Goal: Entertainment & Leisure: Consume media (video, audio)

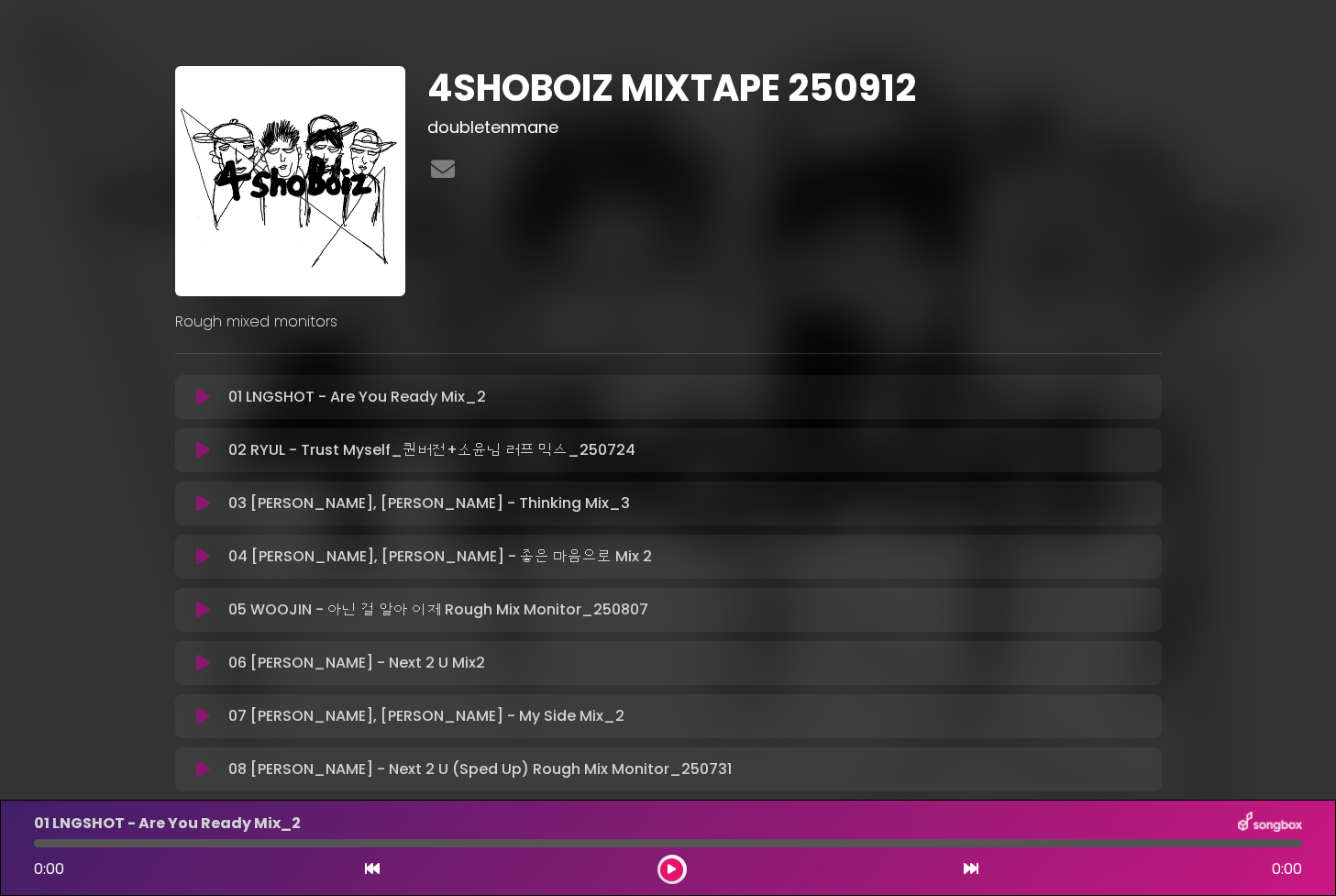
click at [201, 393] on icon at bounding box center [203, 396] width 14 height 18
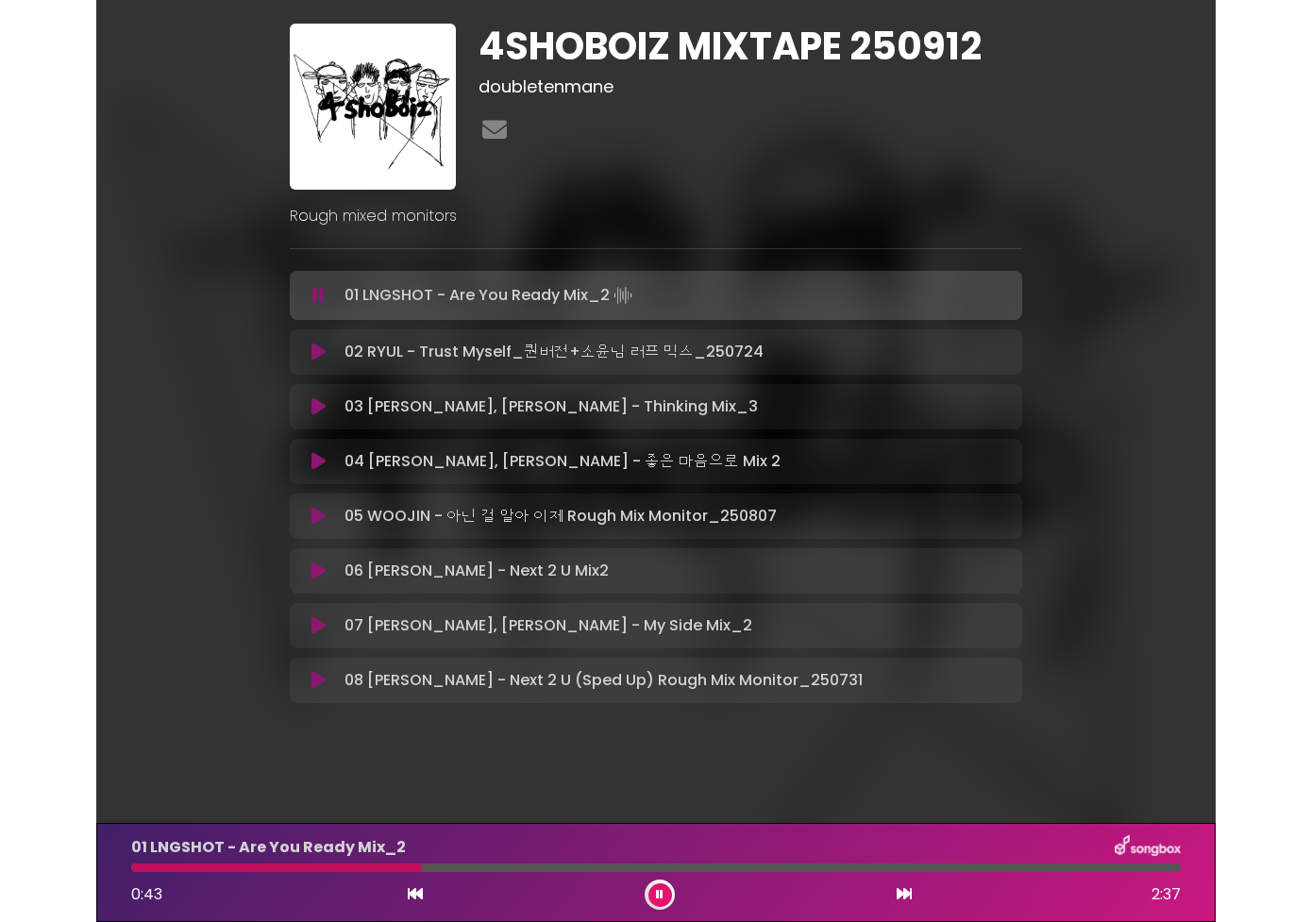
scroll to position [44, 0]
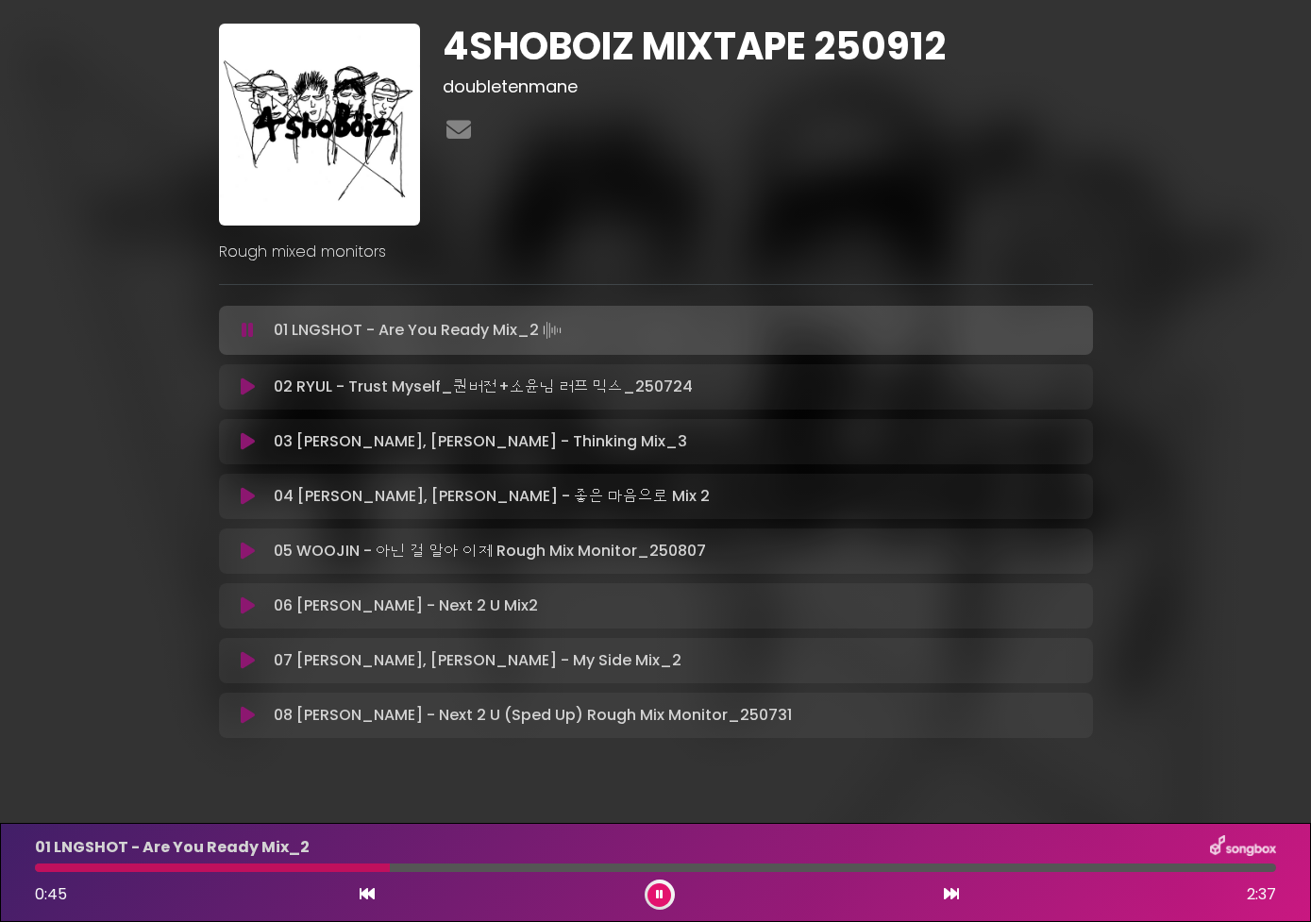
click at [1148, 228] on div "4SHOBOIZ MIXTAPE 250912 doubletenmane" at bounding box center [656, 374] width 1076 height 792
click at [246, 393] on icon at bounding box center [248, 386] width 14 height 19
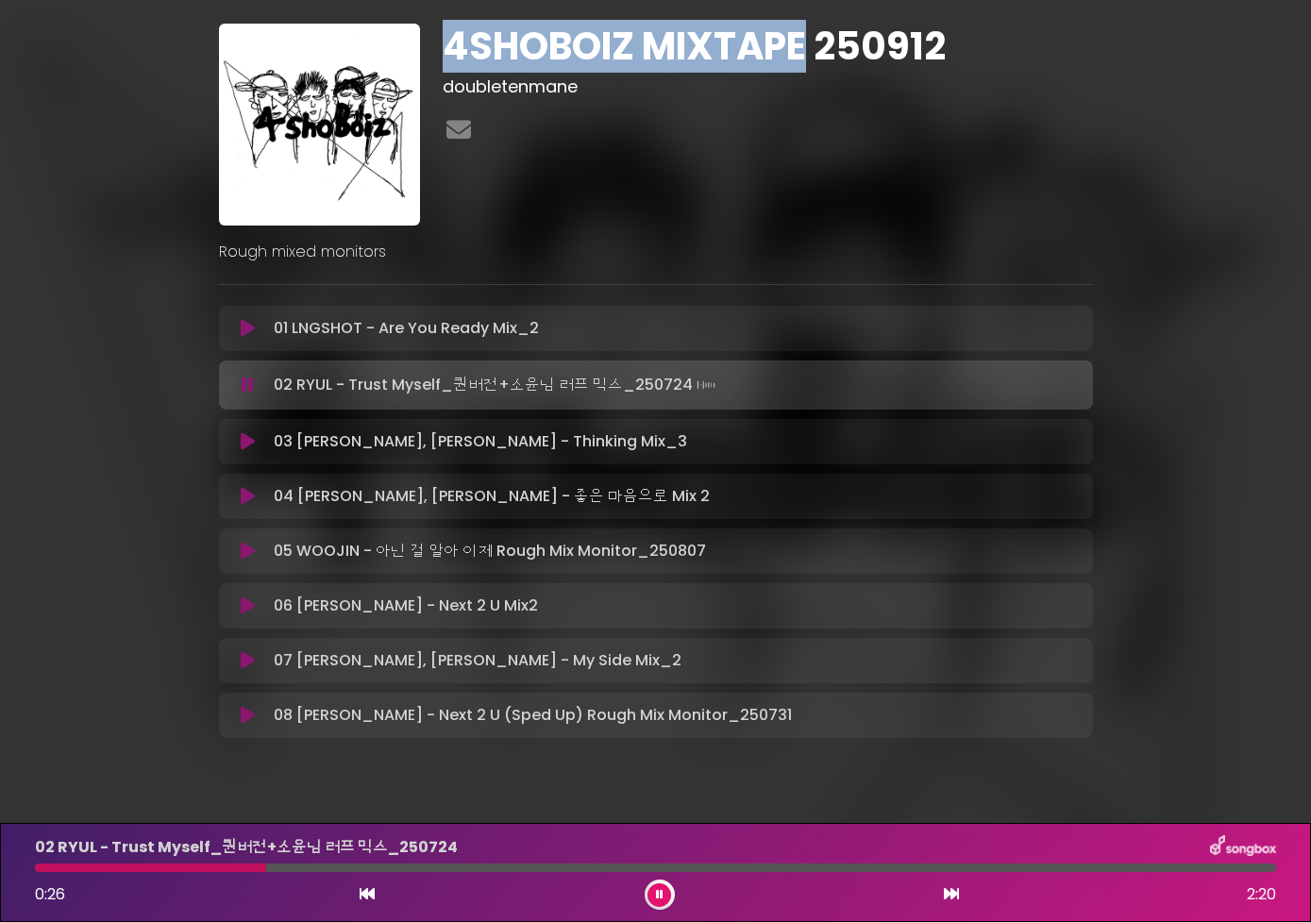
drag, startPoint x: 446, startPoint y: 46, endPoint x: 810, endPoint y: 42, distance: 364.2
click at [810, 42] on h1 "4SHOBOIZ MIXTAPE 250912" at bounding box center [768, 46] width 650 height 45
copy h1 "4SHOBOIZ MIXTAPE"
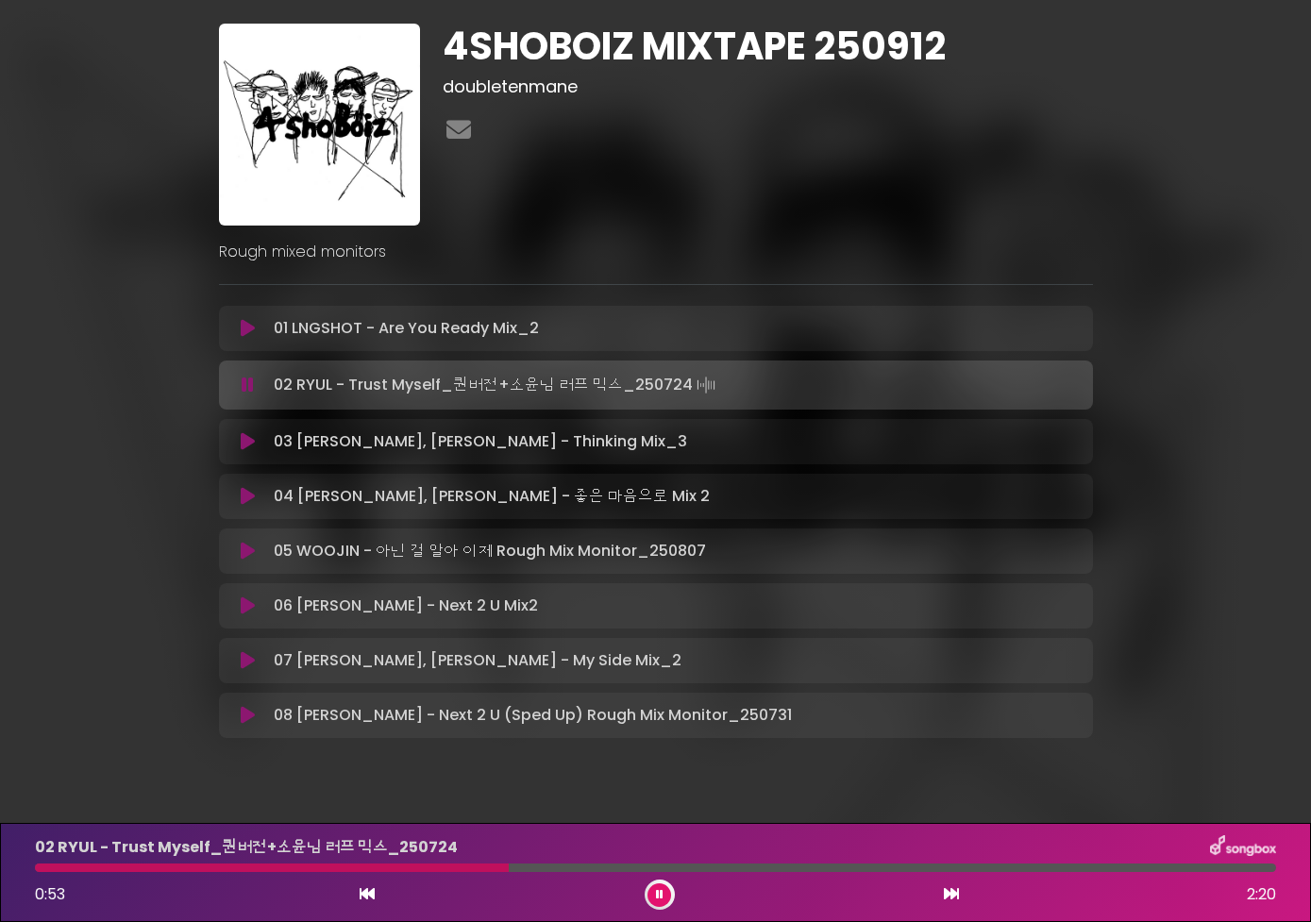
click at [614, 864] on div at bounding box center [655, 867] width 1241 height 8
click at [730, 868] on div at bounding box center [655, 867] width 1241 height 8
click at [193, 449] on div "4SHOBOIZ MIXTAPE 250912 doubletenmane" at bounding box center [656, 374] width 1076 height 792
click at [249, 444] on icon at bounding box center [248, 441] width 14 height 19
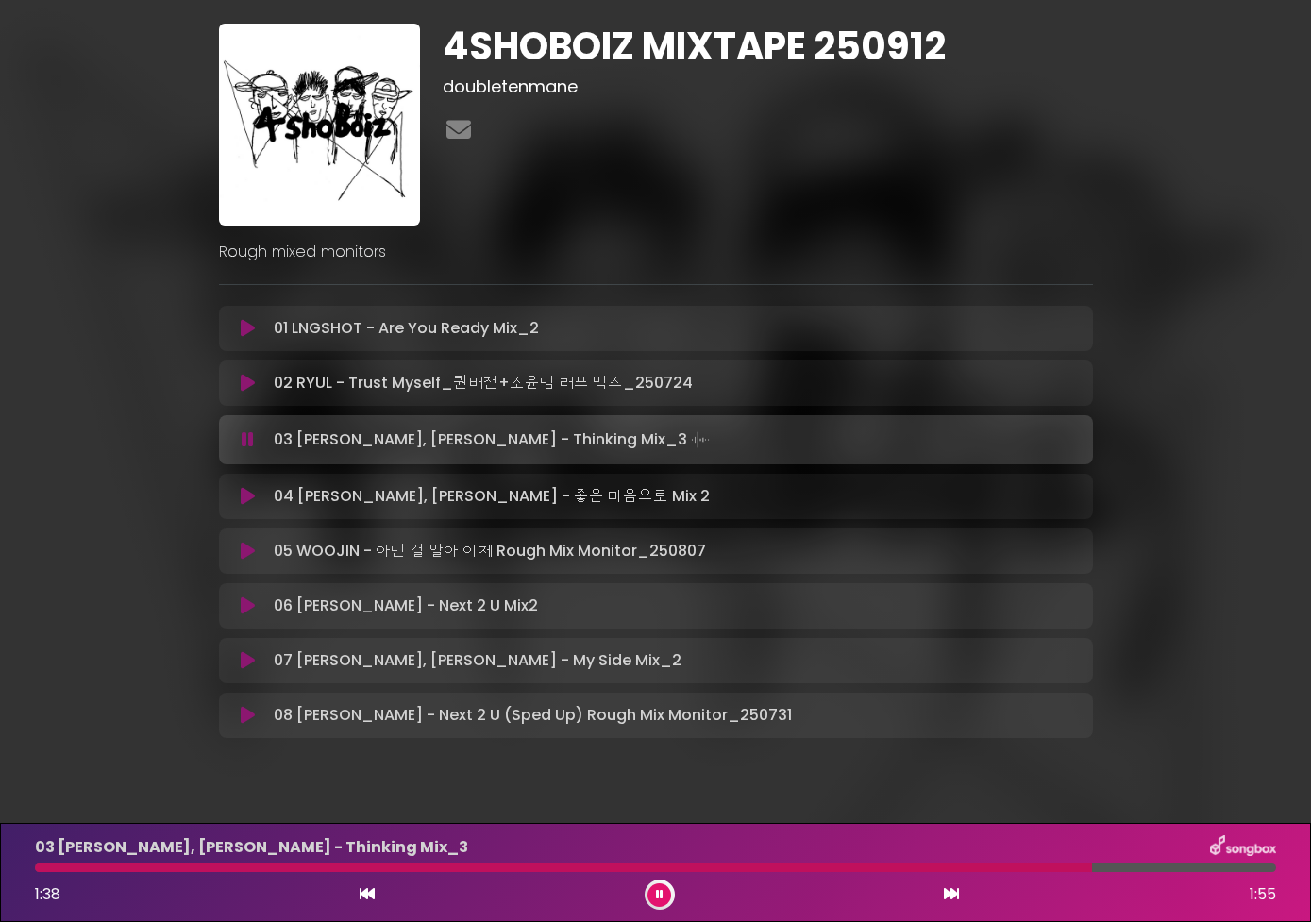
click at [245, 487] on icon at bounding box center [248, 496] width 14 height 19
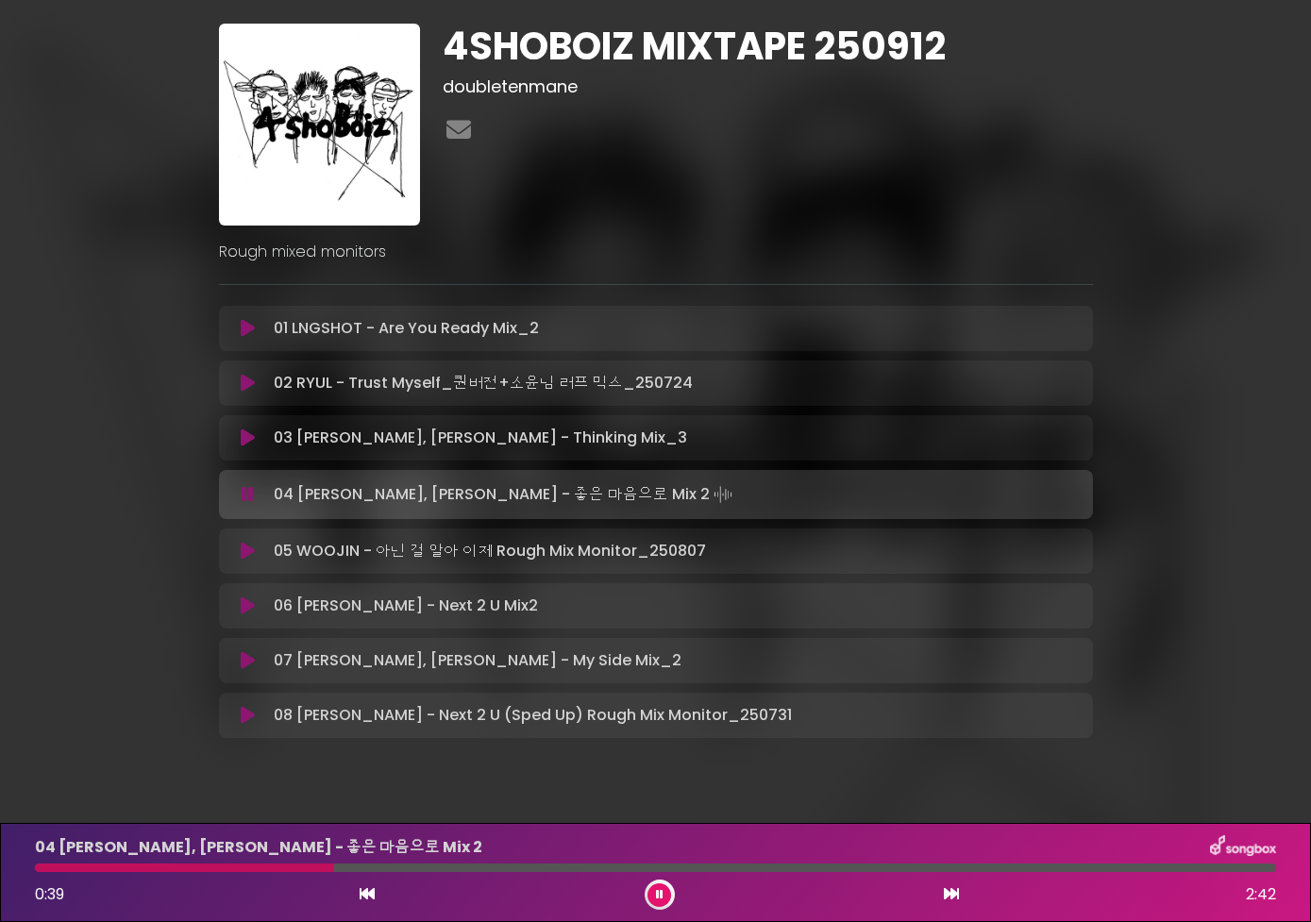
click at [398, 869] on div at bounding box center [655, 867] width 1241 height 8
click at [370, 869] on div at bounding box center [219, 867] width 368 height 8
click at [246, 551] on icon at bounding box center [248, 551] width 14 height 19
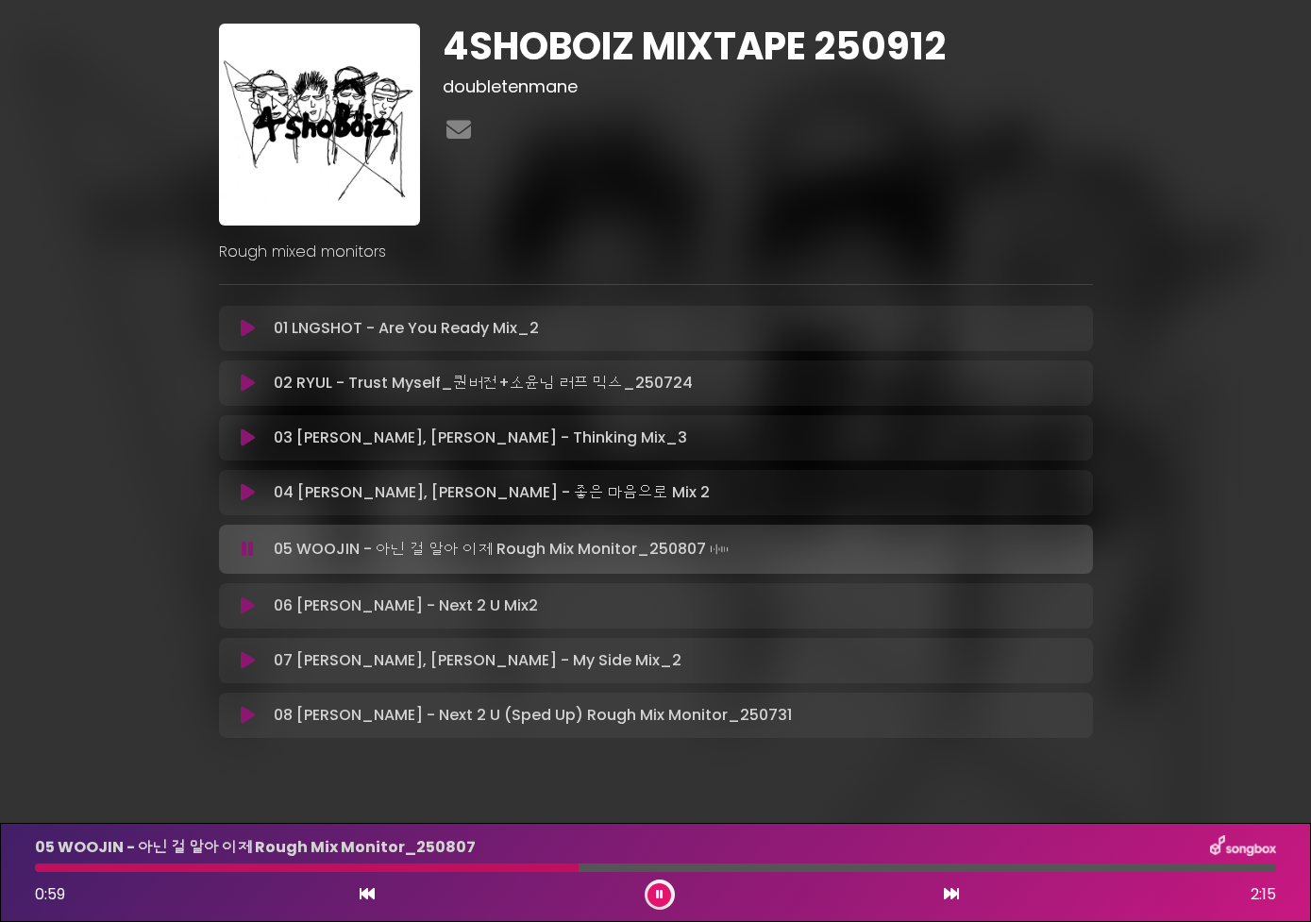
click at [248, 603] on icon at bounding box center [248, 605] width 14 height 19
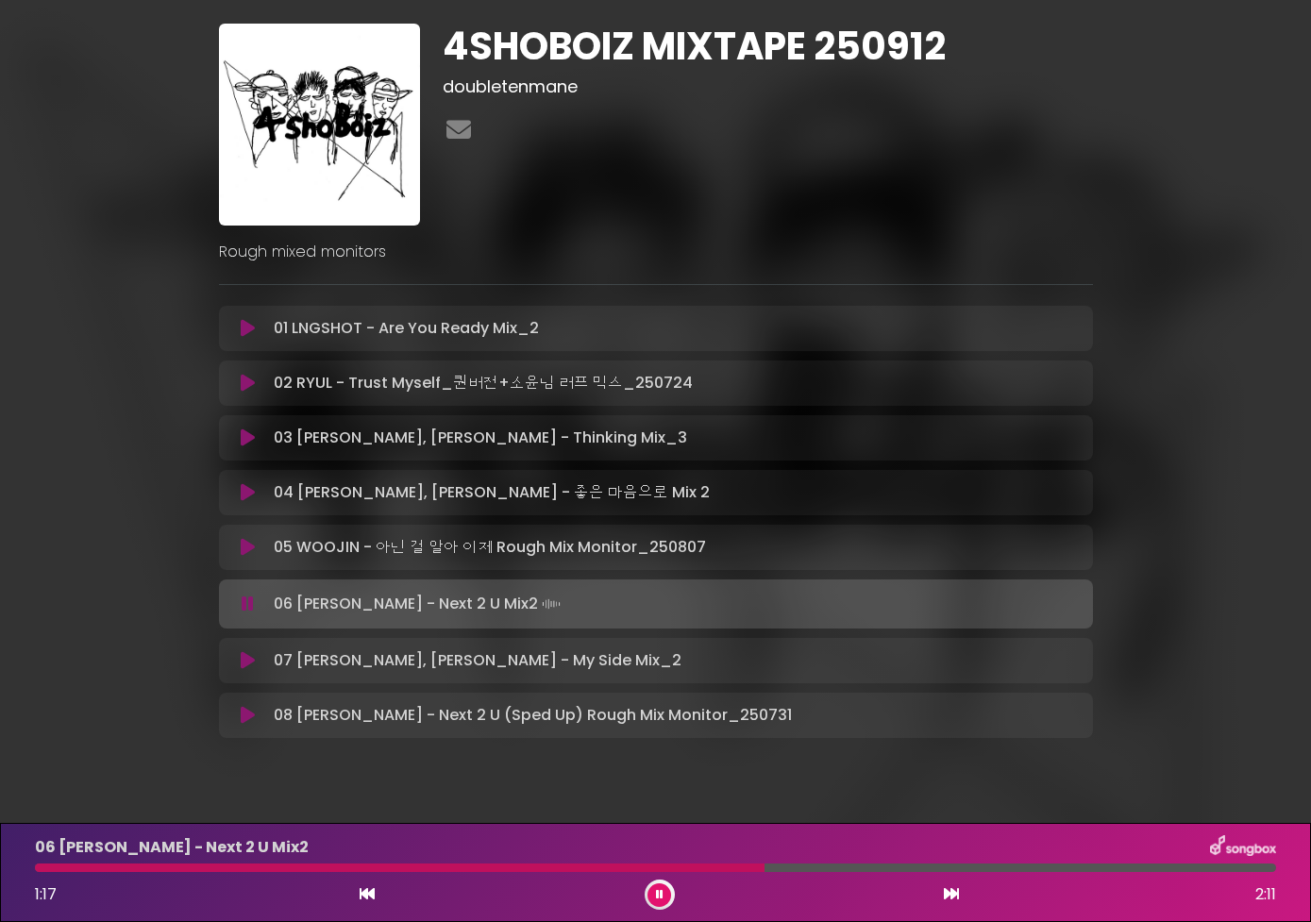
click at [252, 659] on icon at bounding box center [248, 660] width 14 height 19
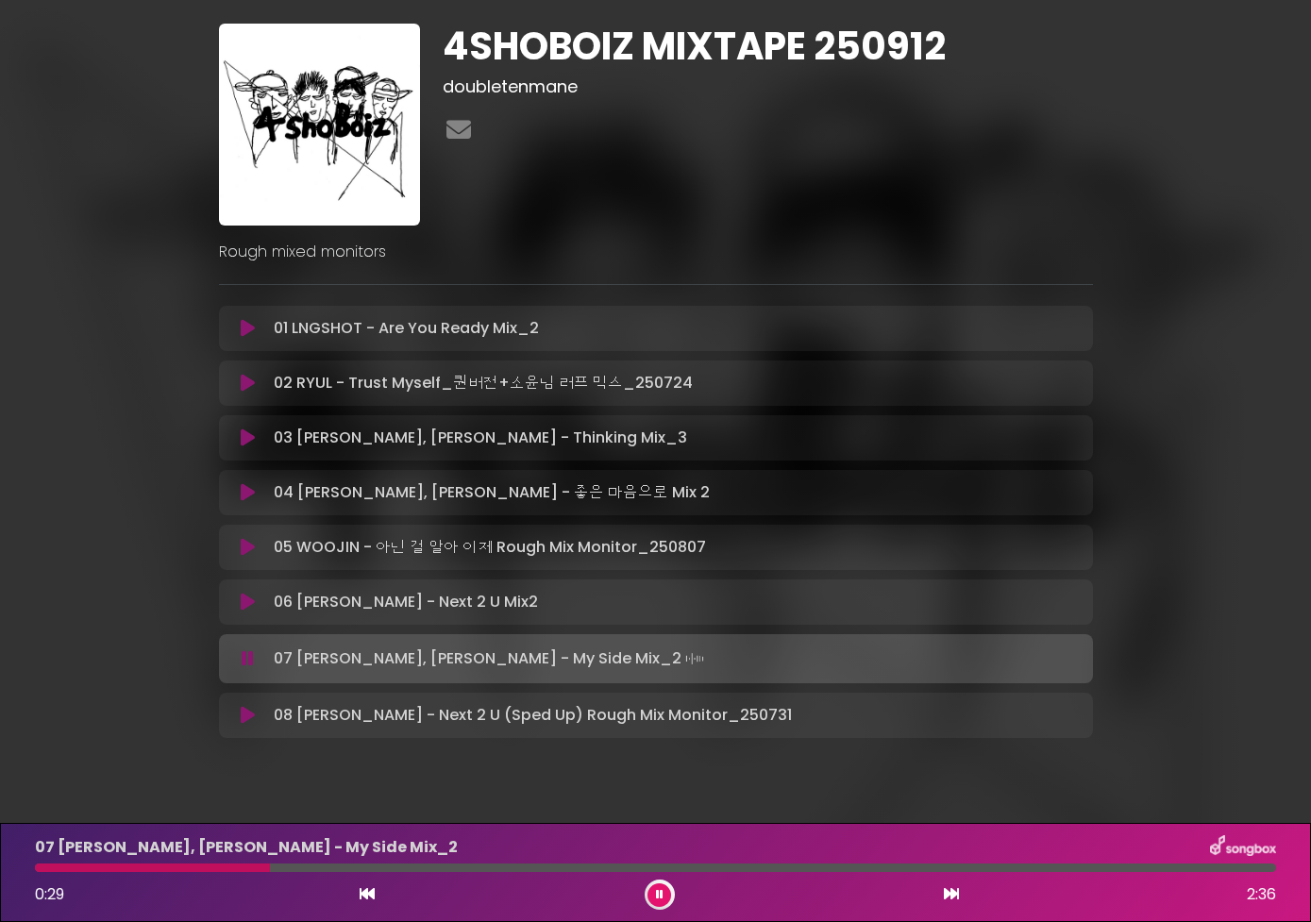
click at [317, 864] on div at bounding box center [655, 867] width 1241 height 8
click at [356, 864] on div at bounding box center [655, 867] width 1241 height 8
click at [435, 868] on div at bounding box center [655, 867] width 1241 height 8
click at [249, 716] on icon at bounding box center [248, 715] width 14 height 19
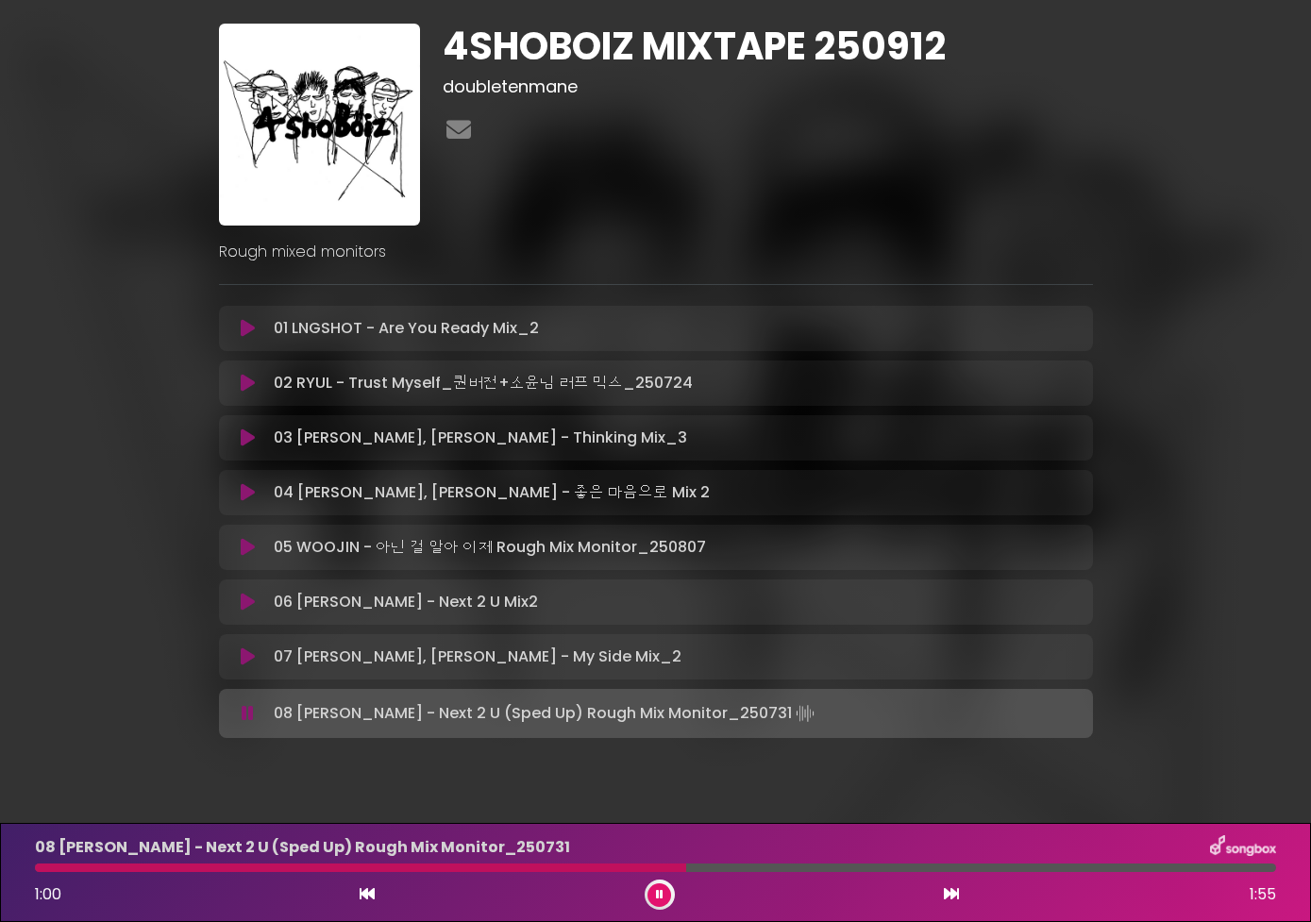
click at [245, 401] on div "02 RYUL - Trust Myself_퀀버전+소윤님 러프 믹스_250724 Loading Track... Name" at bounding box center [656, 382] width 874 height 45
click at [242, 384] on icon at bounding box center [248, 383] width 14 height 19
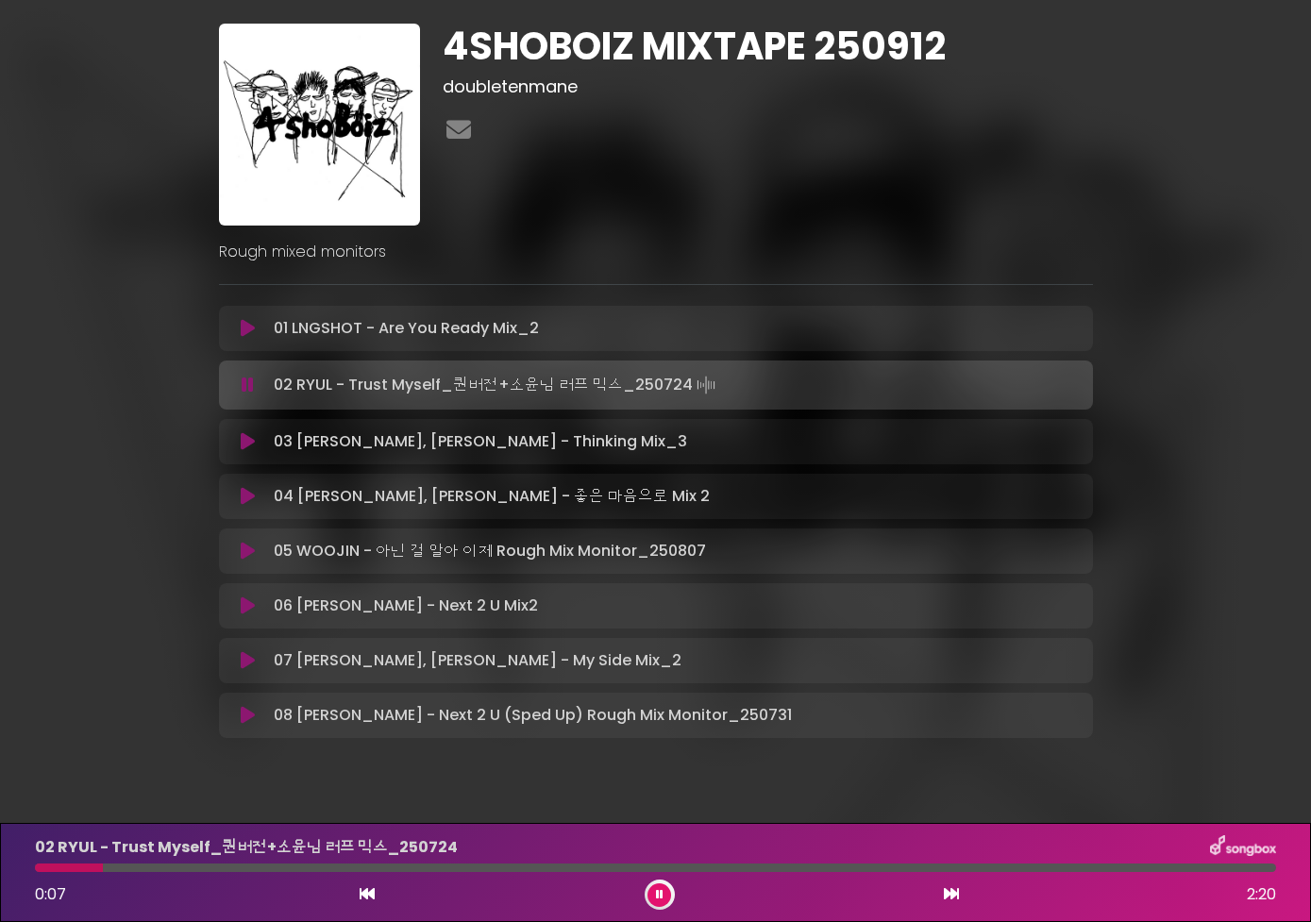
click at [103, 865] on div at bounding box center [655, 867] width 1241 height 8
click at [243, 332] on icon at bounding box center [248, 328] width 14 height 19
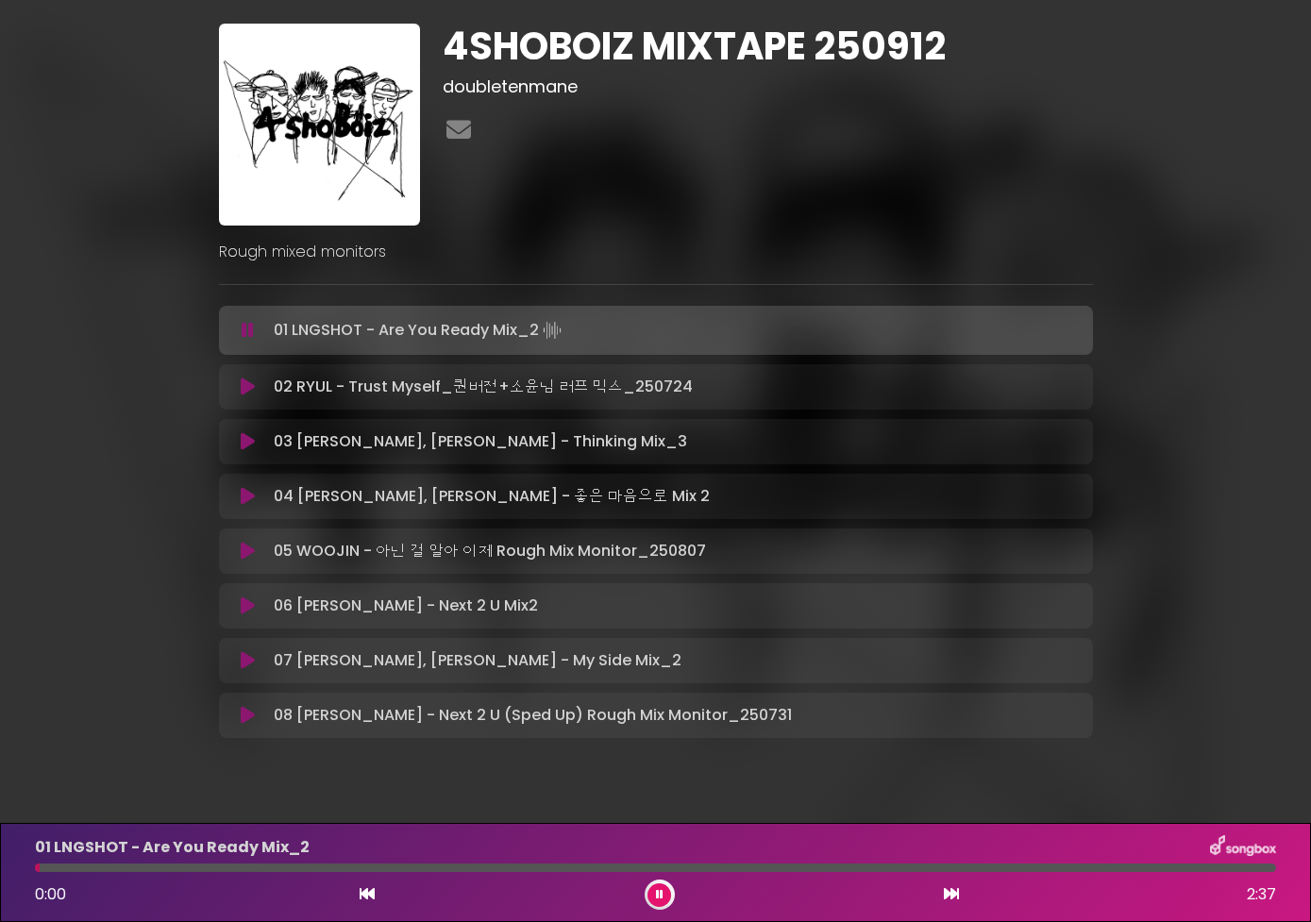
click at [275, 859] on div "01 LNGSHOT - Are You Ready Mix_2" at bounding box center [655, 847] width 1263 height 25
click at [267, 871] on div at bounding box center [655, 867] width 1241 height 8
click at [251, 440] on icon at bounding box center [248, 441] width 14 height 19
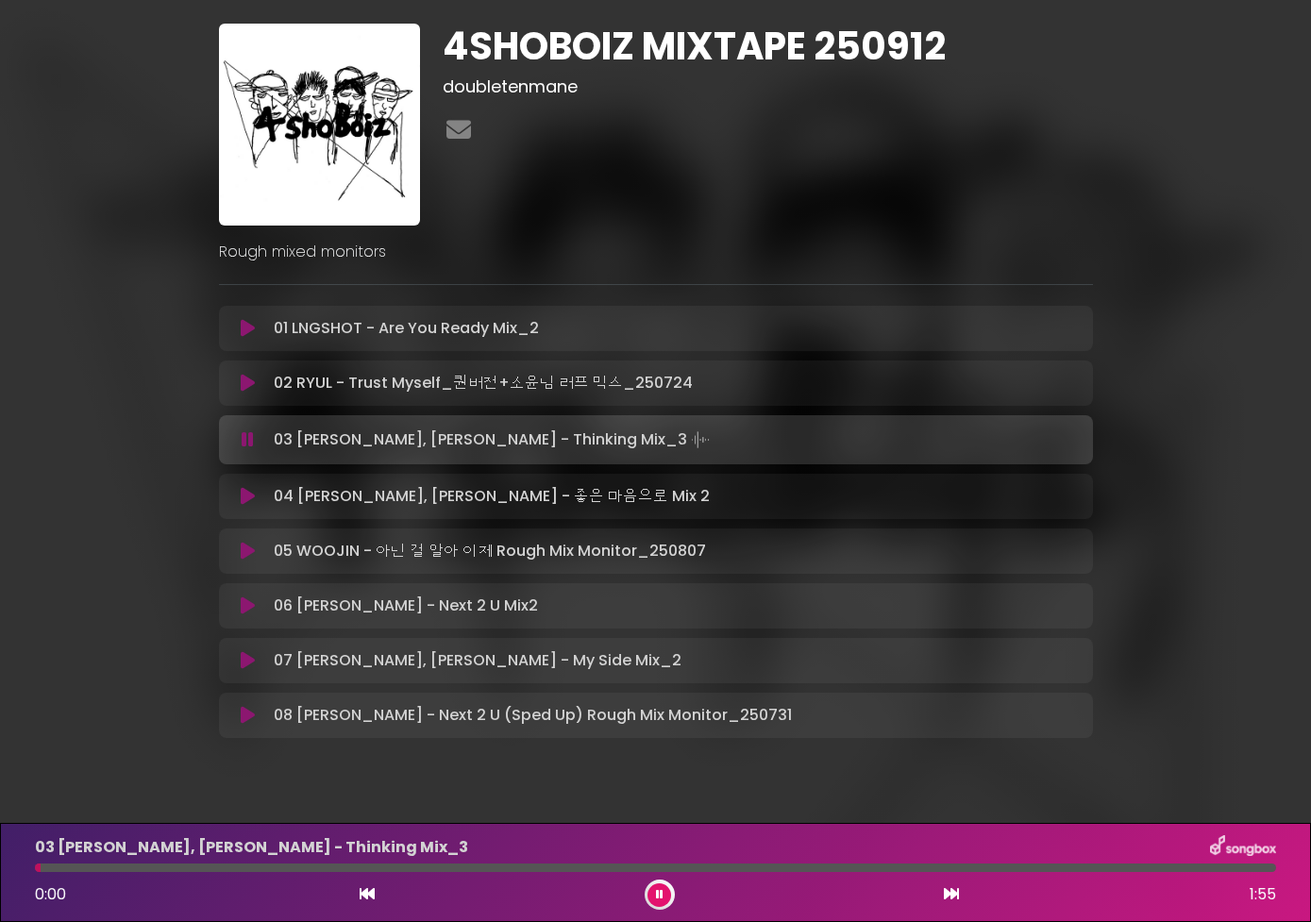
click at [278, 869] on div at bounding box center [655, 867] width 1241 height 8
click at [245, 495] on icon at bounding box center [248, 496] width 14 height 19
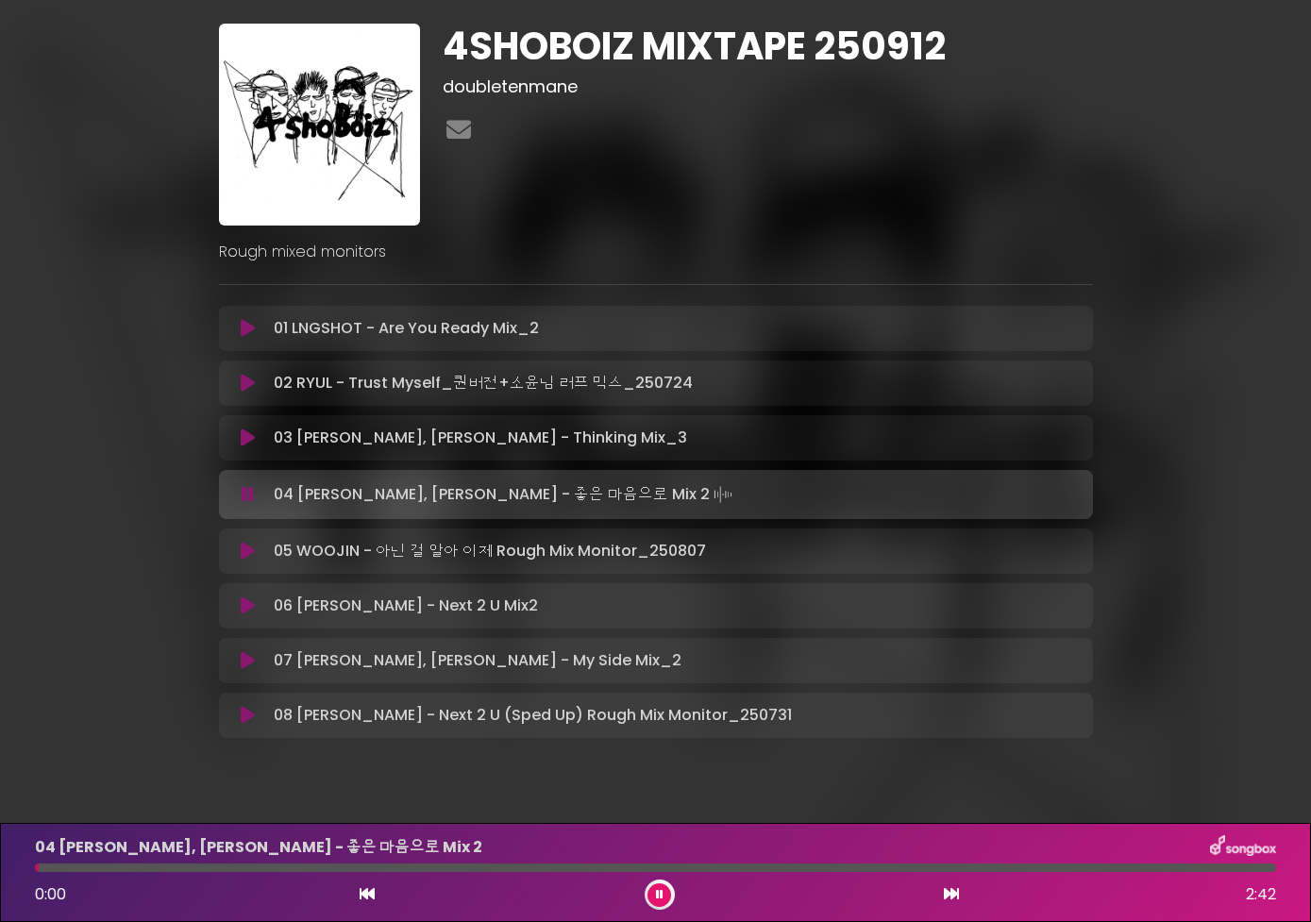
click at [263, 872] on div "04 [PERSON_NAME], [PERSON_NAME] - 좋은 마음으로 Mix 2 0:00 2:42" at bounding box center [655, 872] width 1263 height 75
click at [265, 869] on div at bounding box center [655, 867] width 1241 height 8
click at [243, 554] on icon at bounding box center [248, 551] width 14 height 19
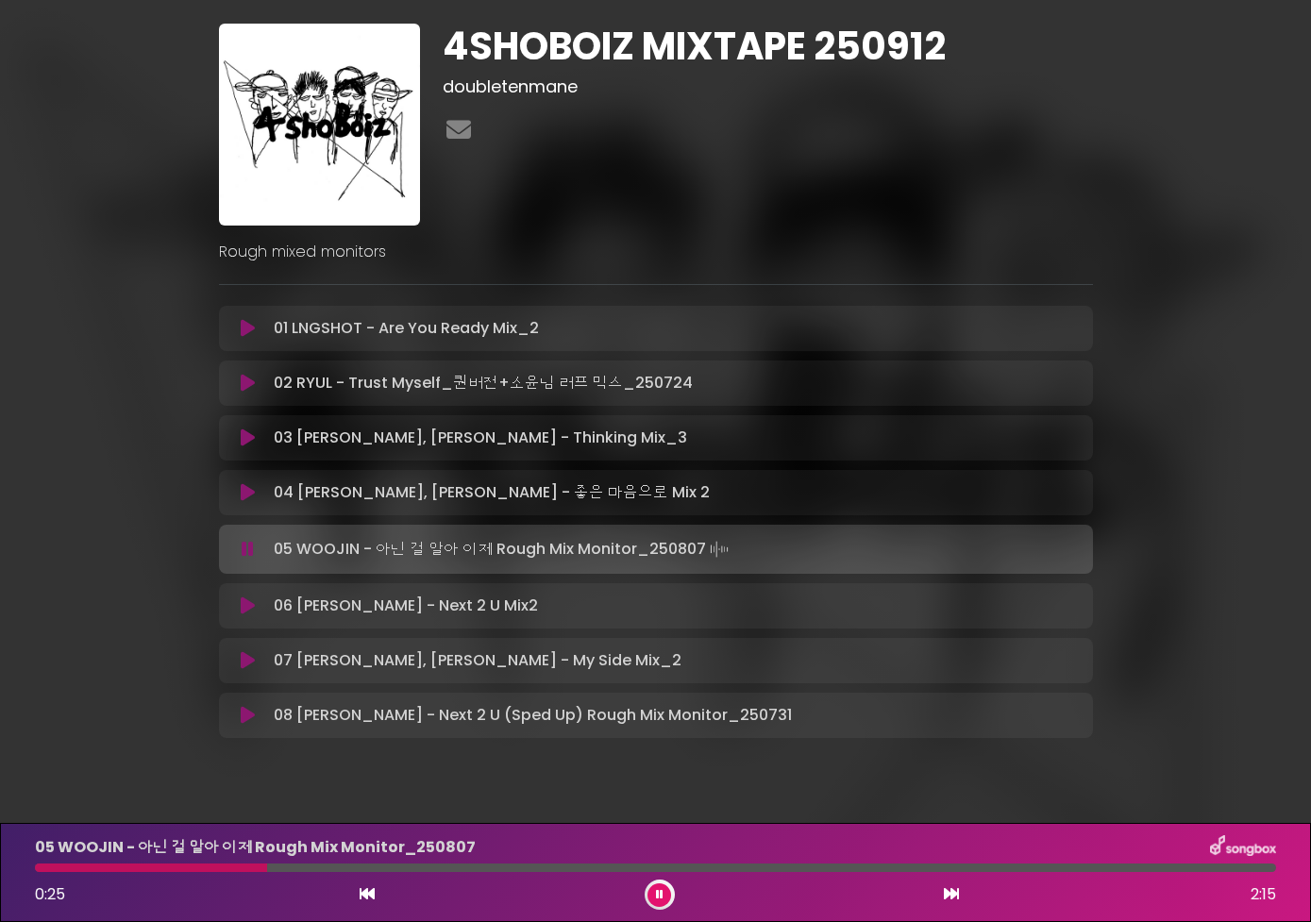
click at [267, 868] on div at bounding box center [655, 867] width 1241 height 8
click at [244, 607] on icon at bounding box center [248, 605] width 14 height 19
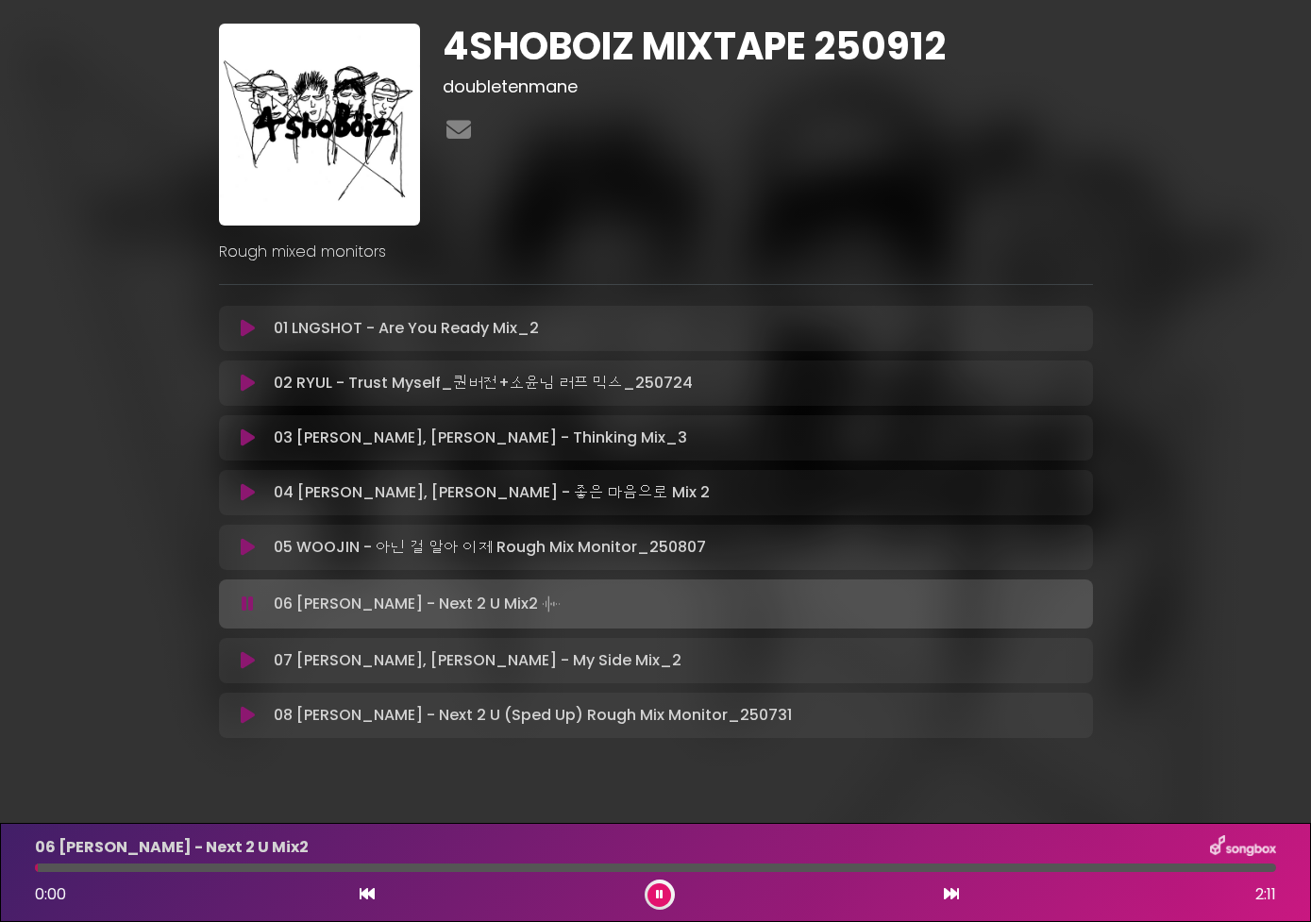
click at [263, 865] on div at bounding box center [655, 867] width 1241 height 8
click at [247, 710] on icon at bounding box center [248, 715] width 14 height 19
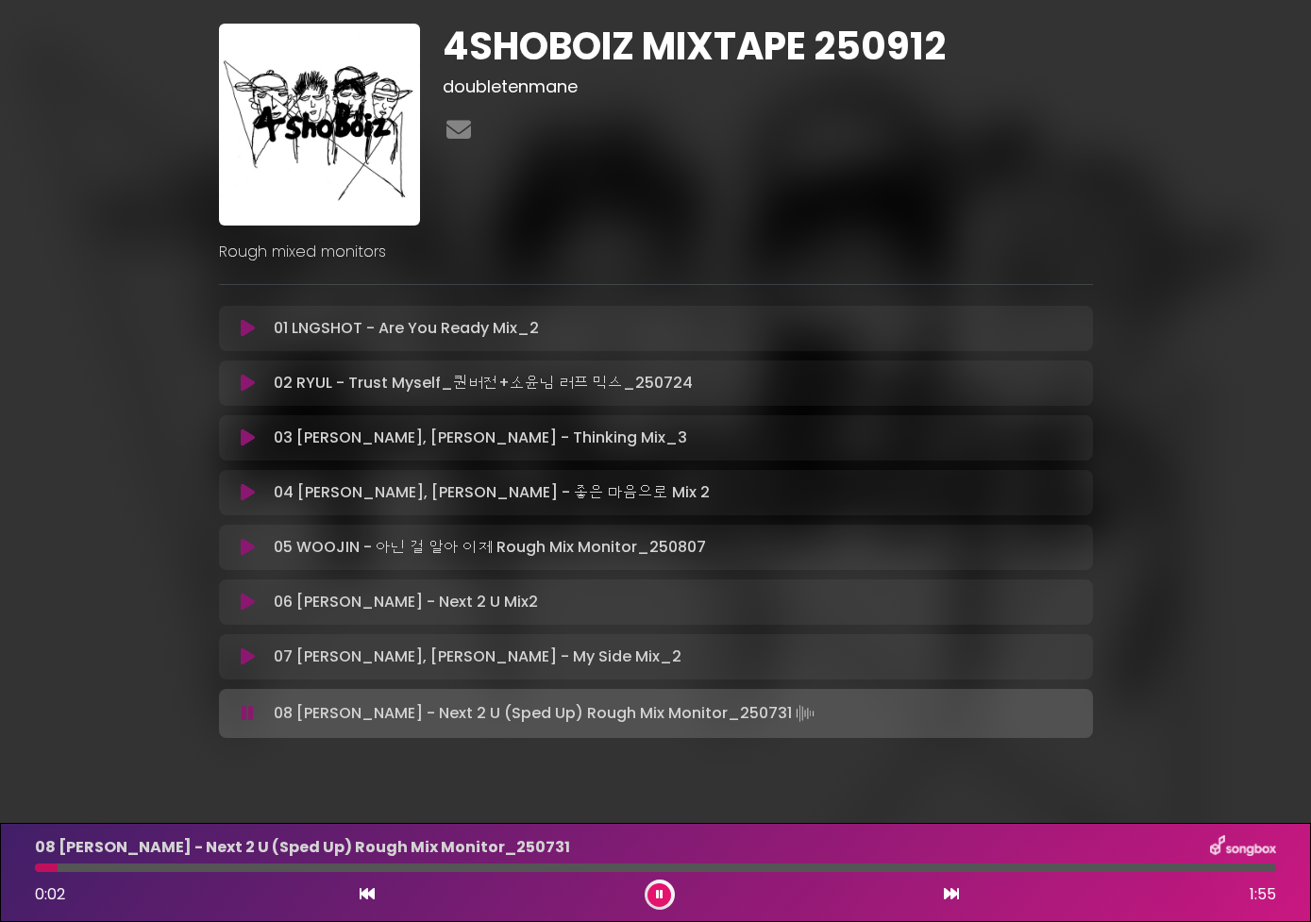
click at [434, 865] on div at bounding box center [655, 867] width 1241 height 8
click at [651, 894] on button at bounding box center [659, 895] width 24 height 24
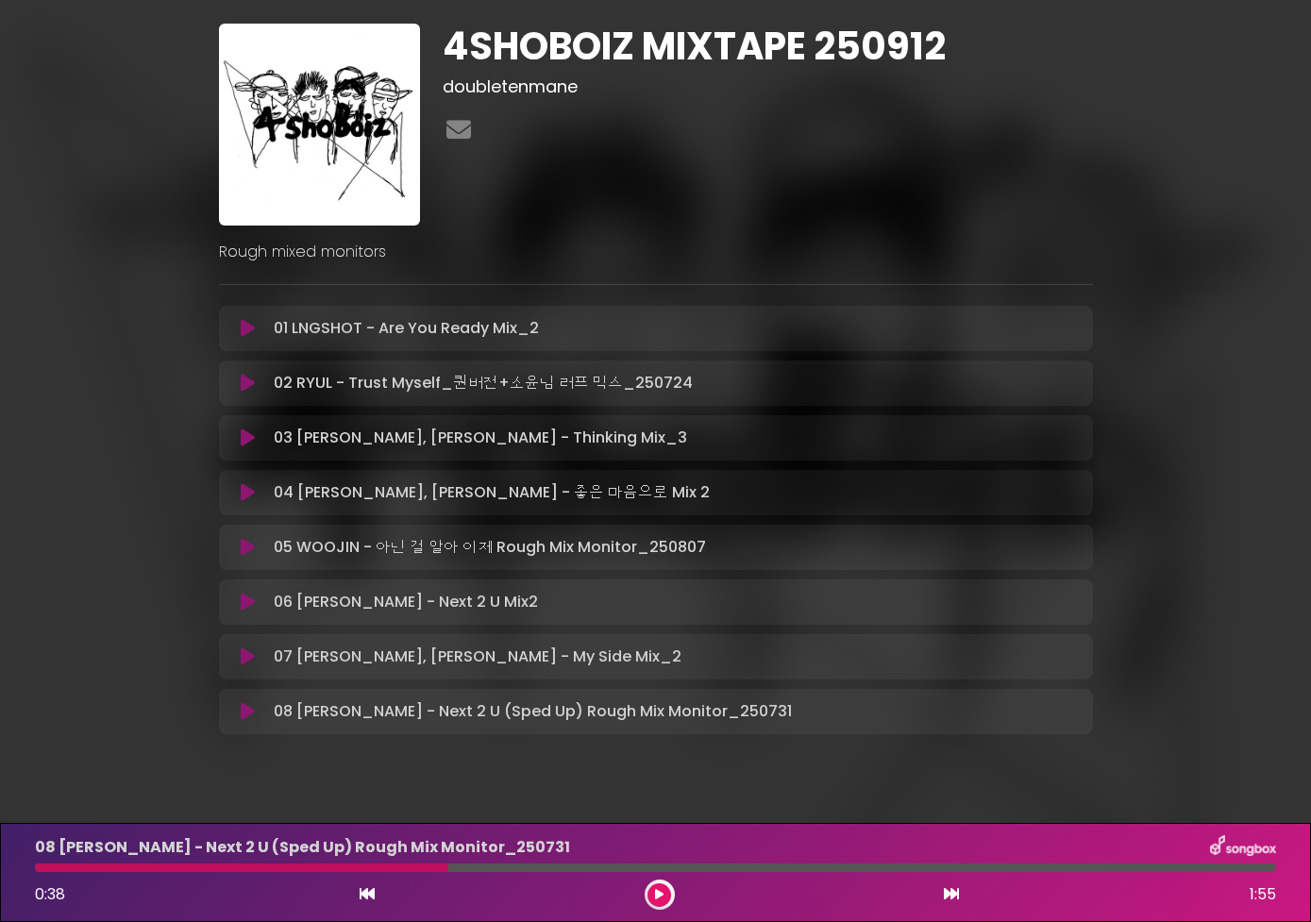
click at [250, 710] on icon at bounding box center [248, 711] width 14 height 19
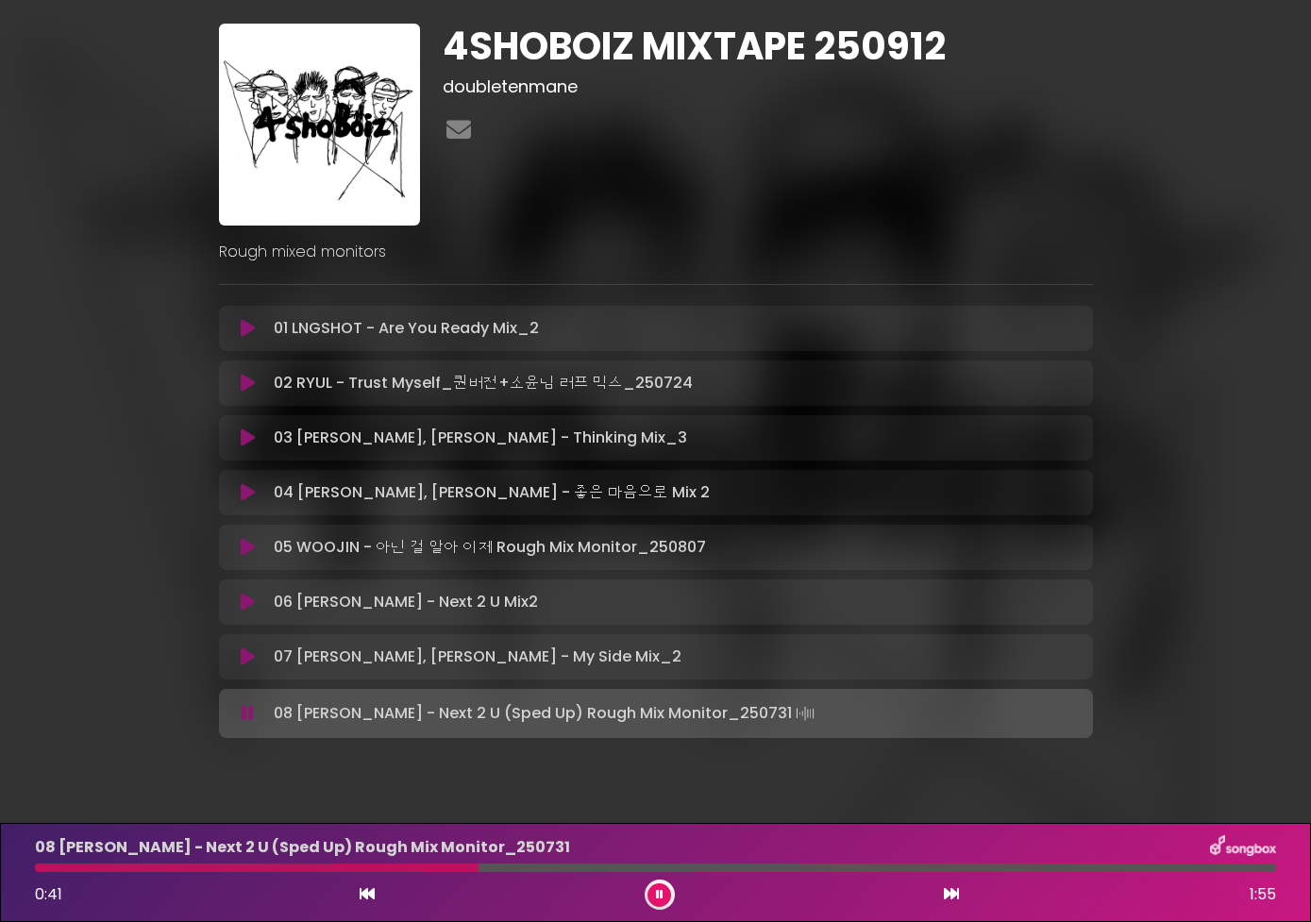
click at [242, 443] on icon at bounding box center [248, 437] width 14 height 19
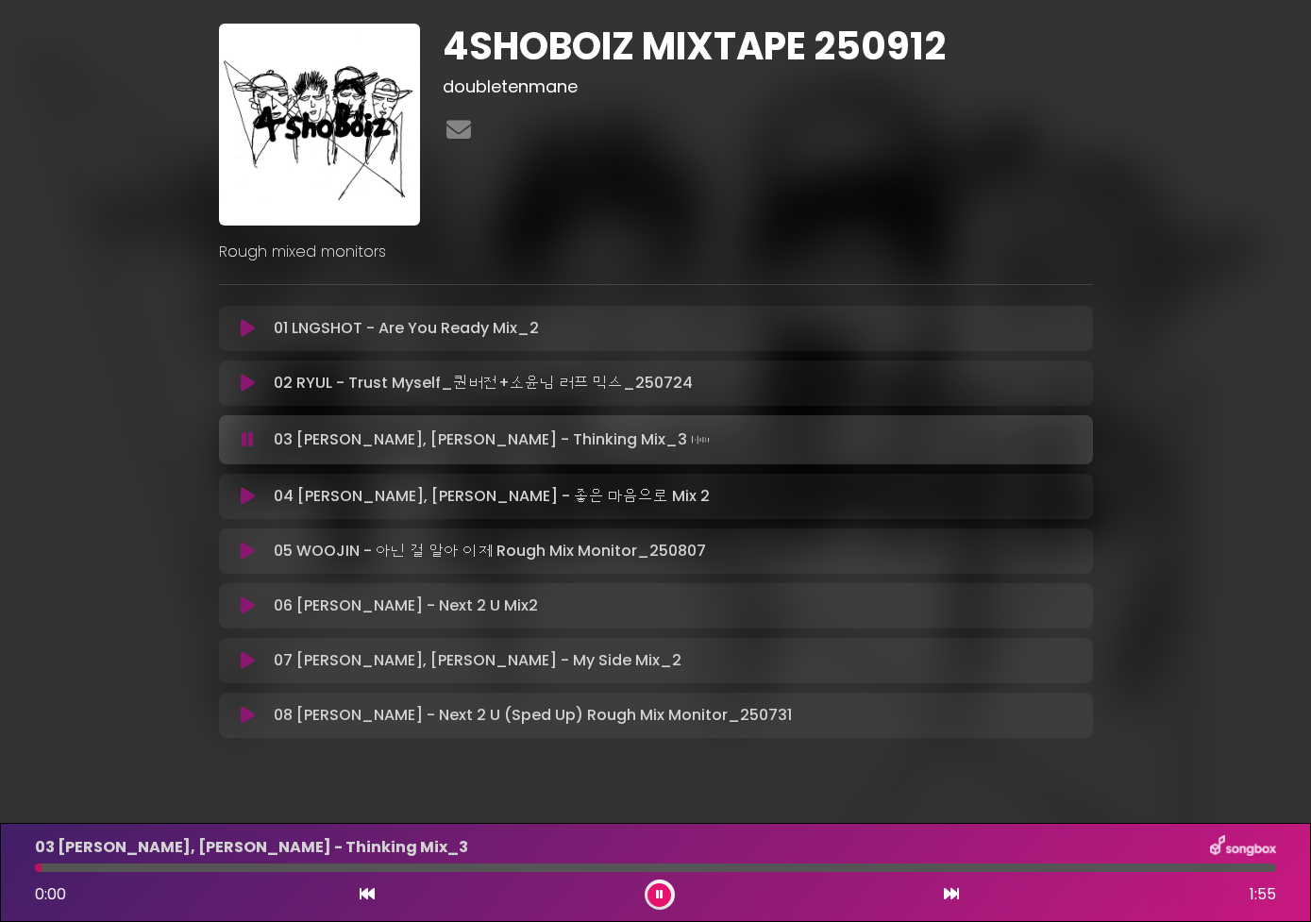
click at [327, 866] on div at bounding box center [655, 867] width 1241 height 8
click at [250, 332] on icon at bounding box center [248, 328] width 14 height 19
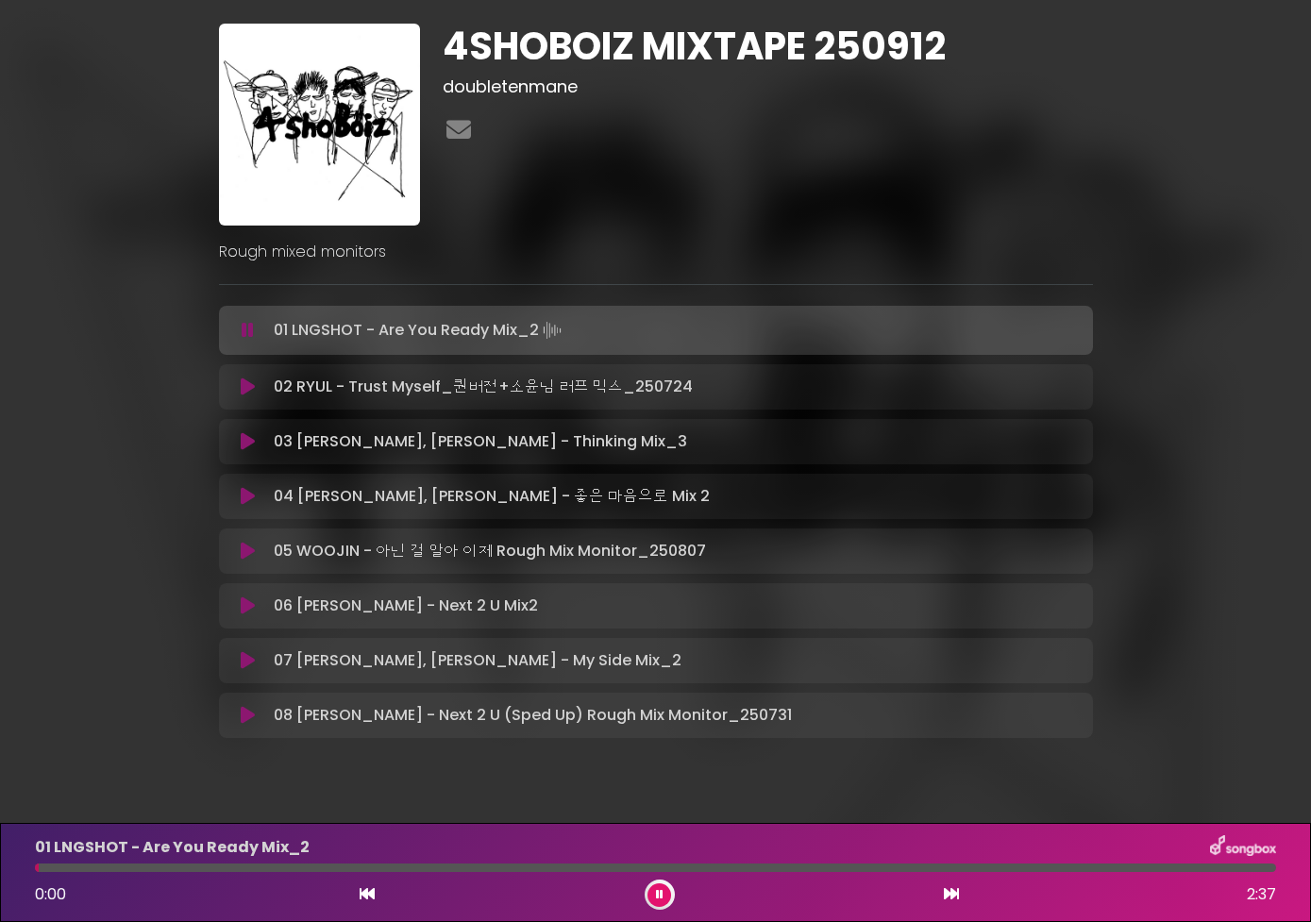
click at [275, 867] on div at bounding box center [655, 867] width 1241 height 8
click at [243, 500] on icon at bounding box center [248, 496] width 14 height 19
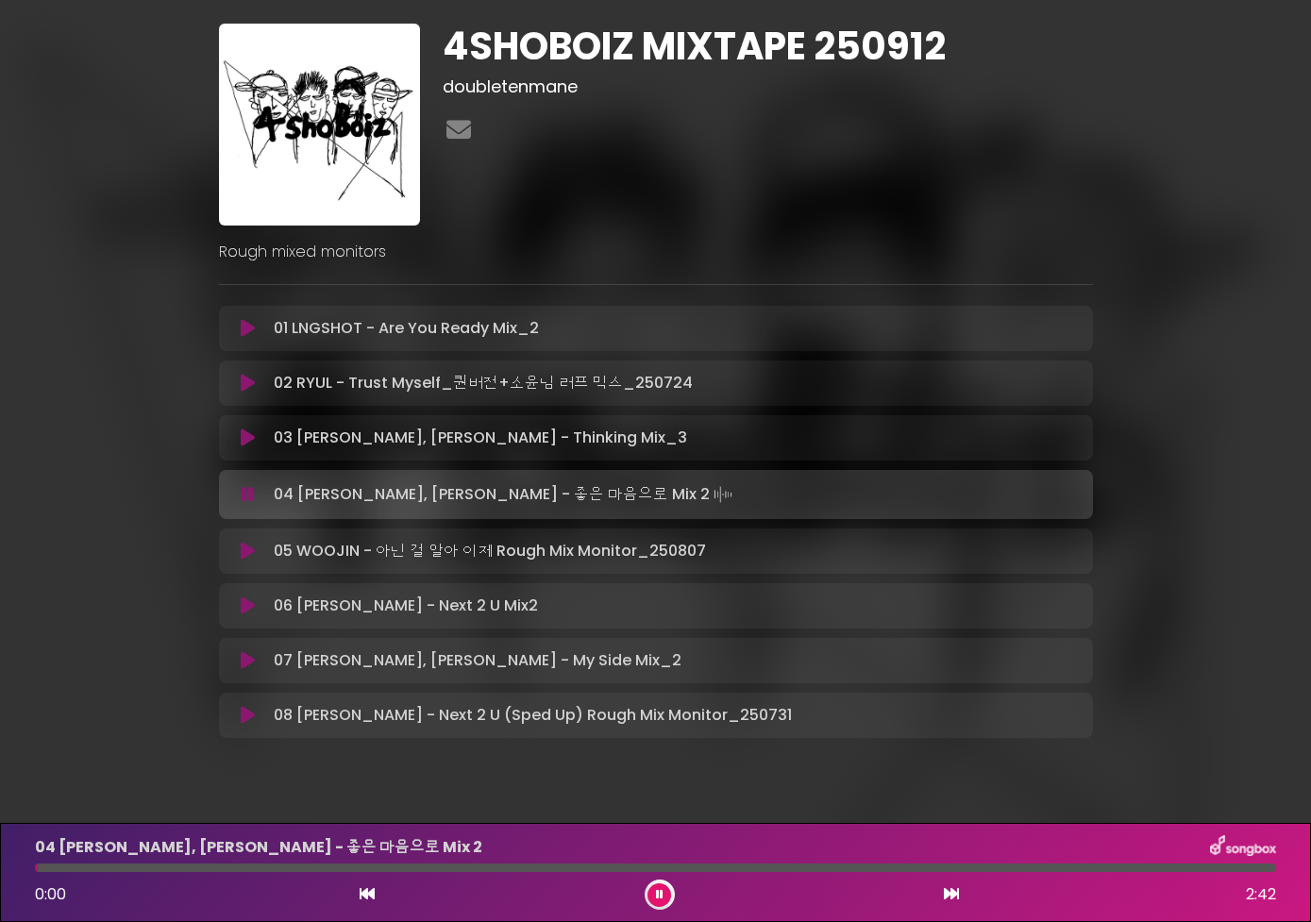
click at [225, 868] on div at bounding box center [655, 867] width 1241 height 8
click at [246, 441] on icon at bounding box center [248, 437] width 14 height 19
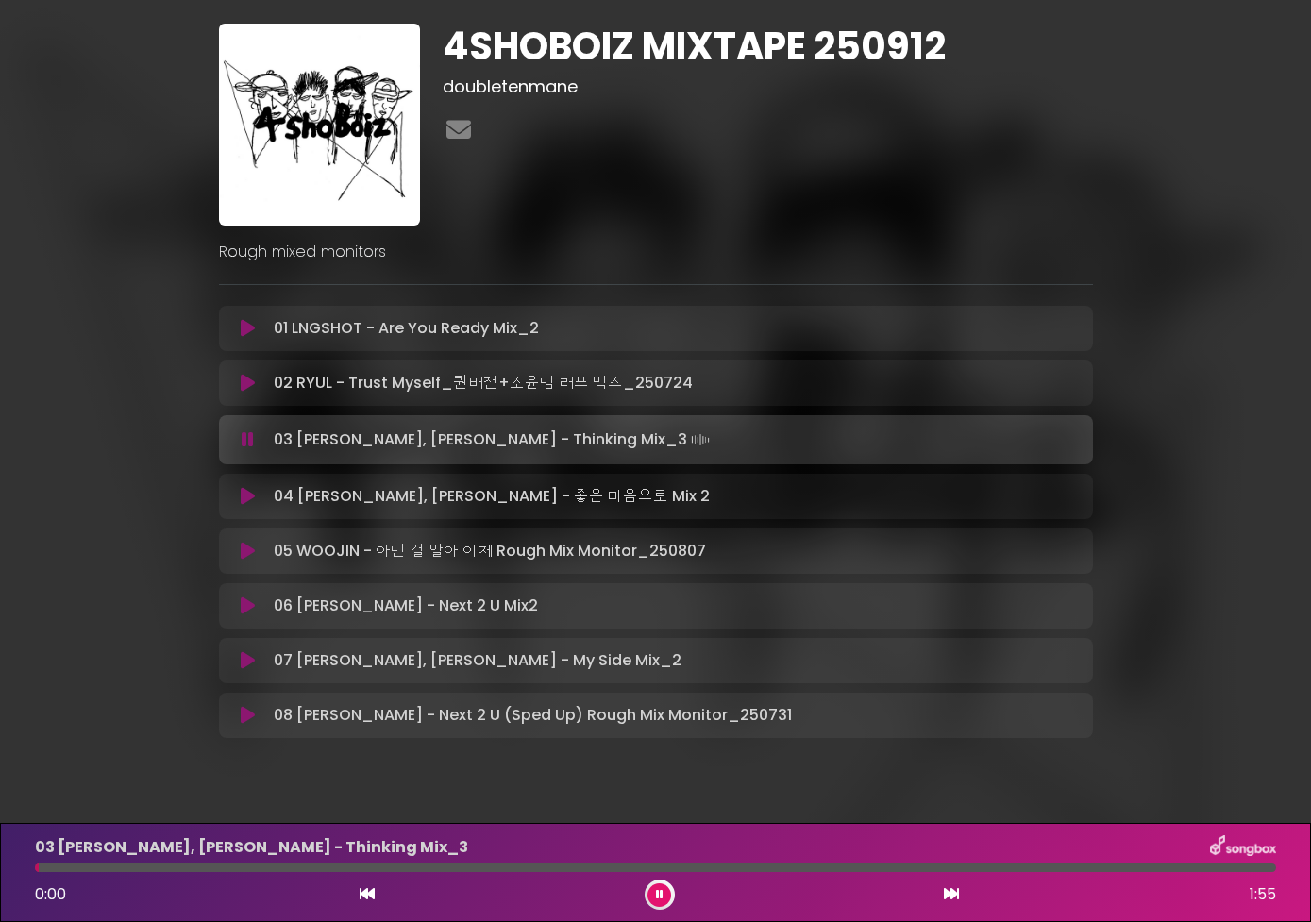
click at [205, 863] on div at bounding box center [655, 867] width 1241 height 8
click at [265, 867] on div at bounding box center [655, 867] width 1241 height 8
click at [328, 867] on div at bounding box center [655, 867] width 1241 height 8
click at [386, 864] on div at bounding box center [655, 867] width 1241 height 8
click at [431, 865] on div at bounding box center [655, 867] width 1241 height 8
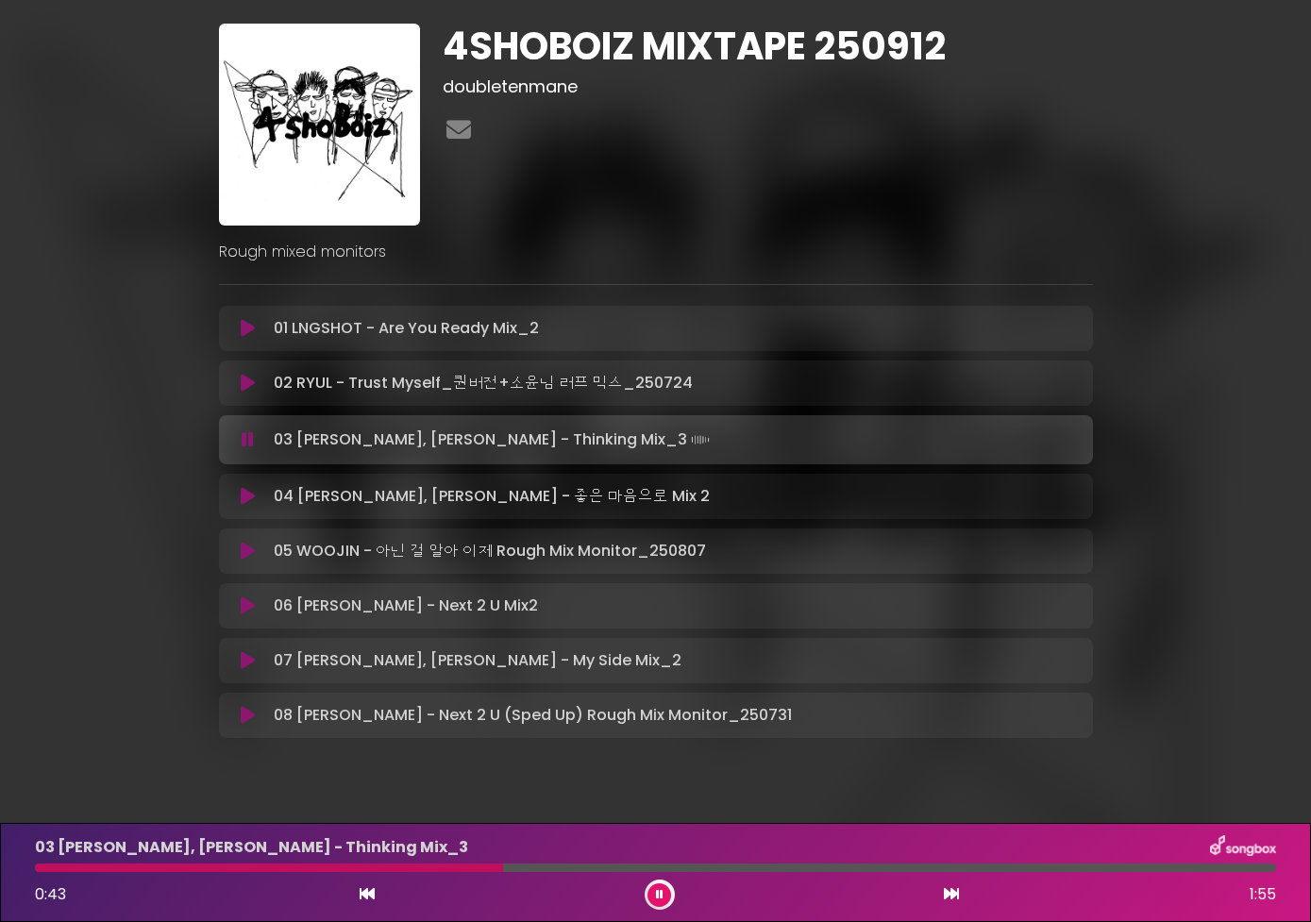
click at [503, 865] on div at bounding box center [655, 867] width 1241 height 8
click at [570, 868] on div at bounding box center [655, 867] width 1241 height 8
click at [627, 870] on div at bounding box center [655, 867] width 1241 height 8
click at [141, 861] on div "03 [PERSON_NAME], [PERSON_NAME] - Thinking Mix_3 0:55 1:55" at bounding box center [655, 872] width 1263 height 75
click at [110, 862] on div "03 [PERSON_NAME], [PERSON_NAME] - Thinking Mix_3 0:56 1:55" at bounding box center [655, 872] width 1263 height 75
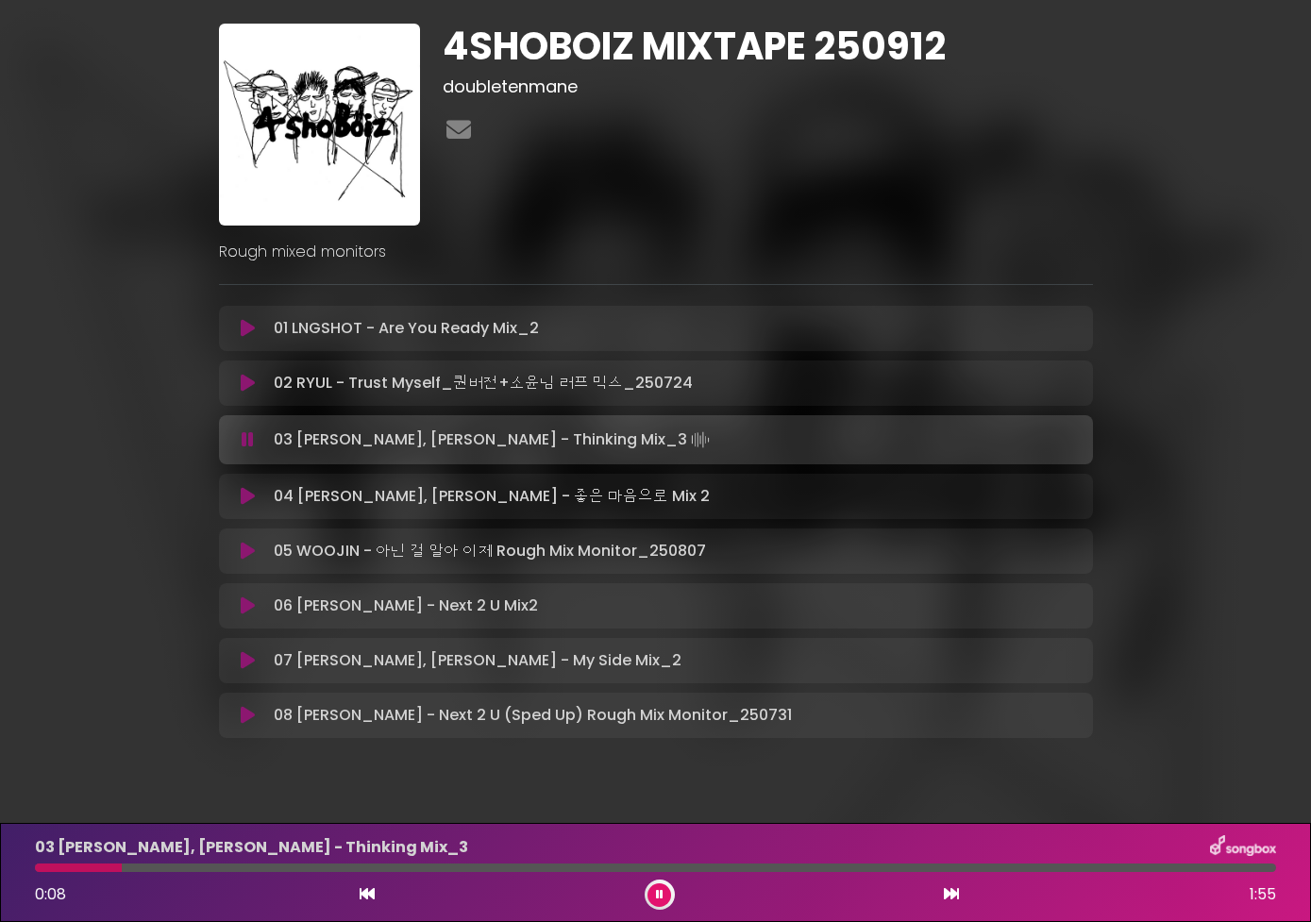
click at [239, 552] on button at bounding box center [248, 551] width 36 height 19
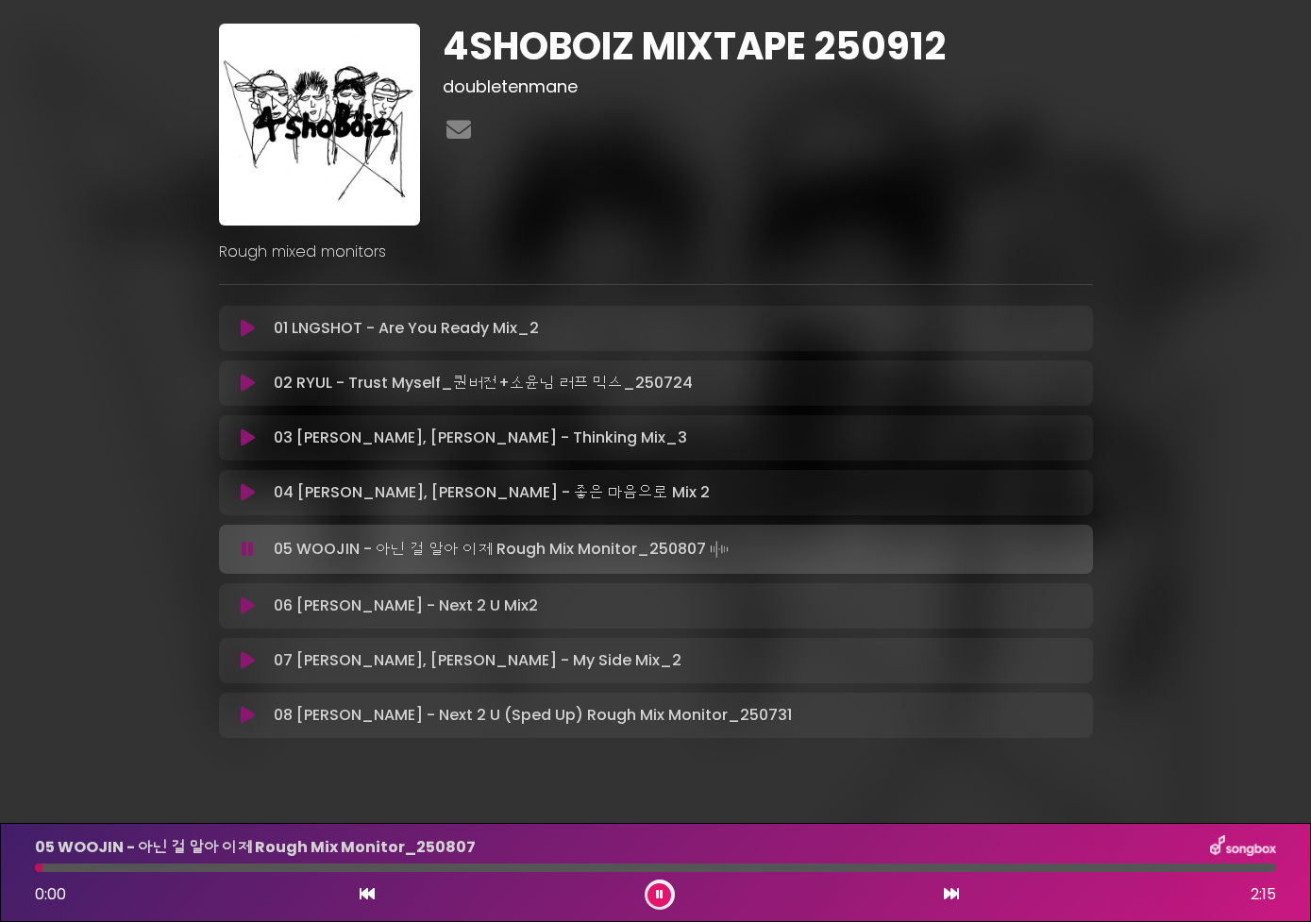
click at [188, 869] on div at bounding box center [655, 867] width 1241 height 8
click at [158, 861] on div "05 WOOJIN - 아닌 걸 알아 이제 Rough Mix Monitor_[DATE] 0:19 2:15" at bounding box center [655, 872] width 1263 height 75
click at [112, 861] on div "05 WOOJIN - 아닌 걸 알아 이제 Rough Mix Monitor_[DATE] 0:19 2:15" at bounding box center [655, 872] width 1263 height 75
click at [102, 869] on div at bounding box center [655, 867] width 1241 height 8
click at [69, 865] on div at bounding box center [74, 867] width 79 height 8
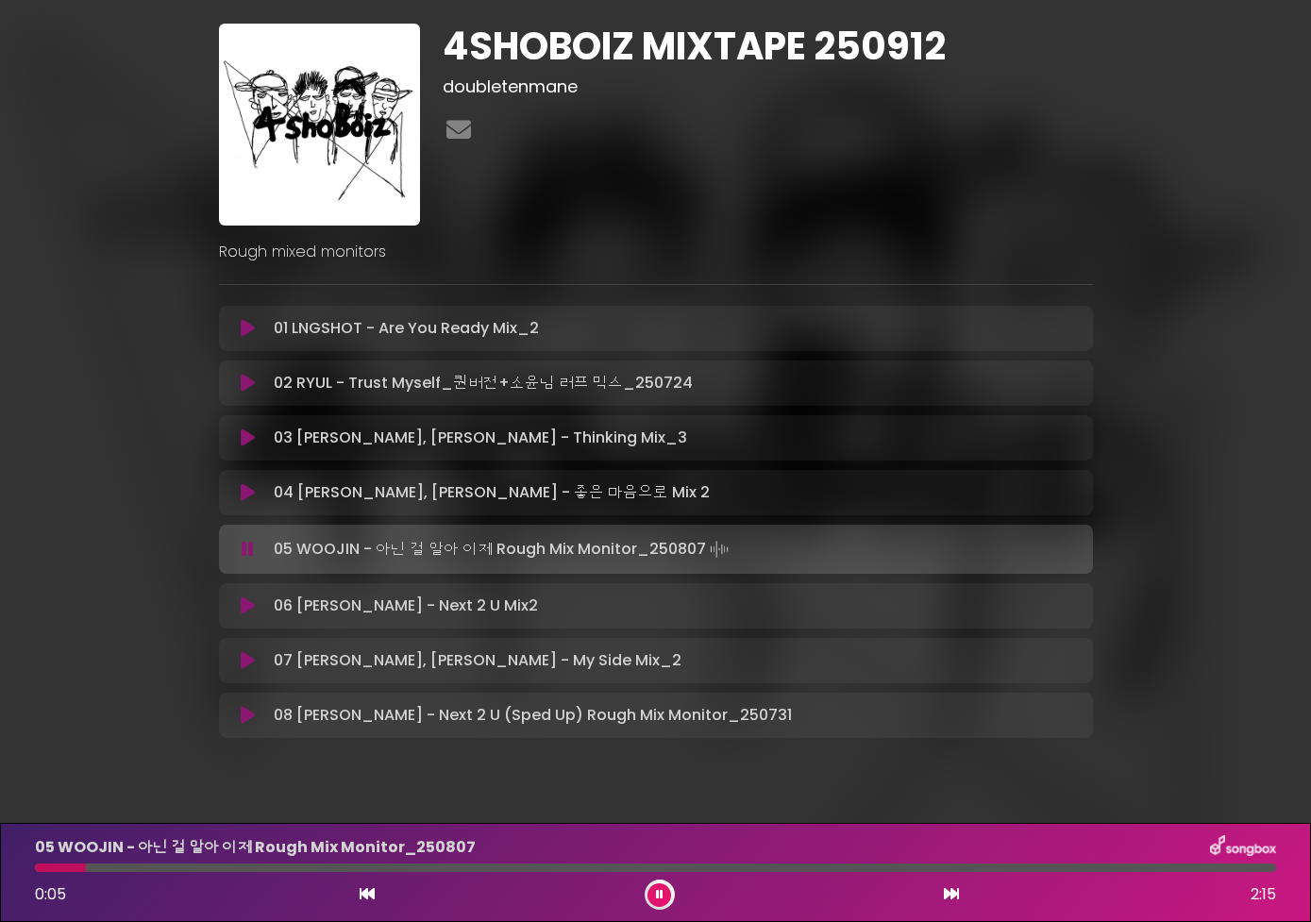
click at [147, 874] on div "05 WOOJIN - 아닌 걸 알아 이제 Rough Mix Monitor_[DATE] 0:05 2:15" at bounding box center [655, 872] width 1263 height 75
click at [242, 608] on icon at bounding box center [248, 605] width 14 height 19
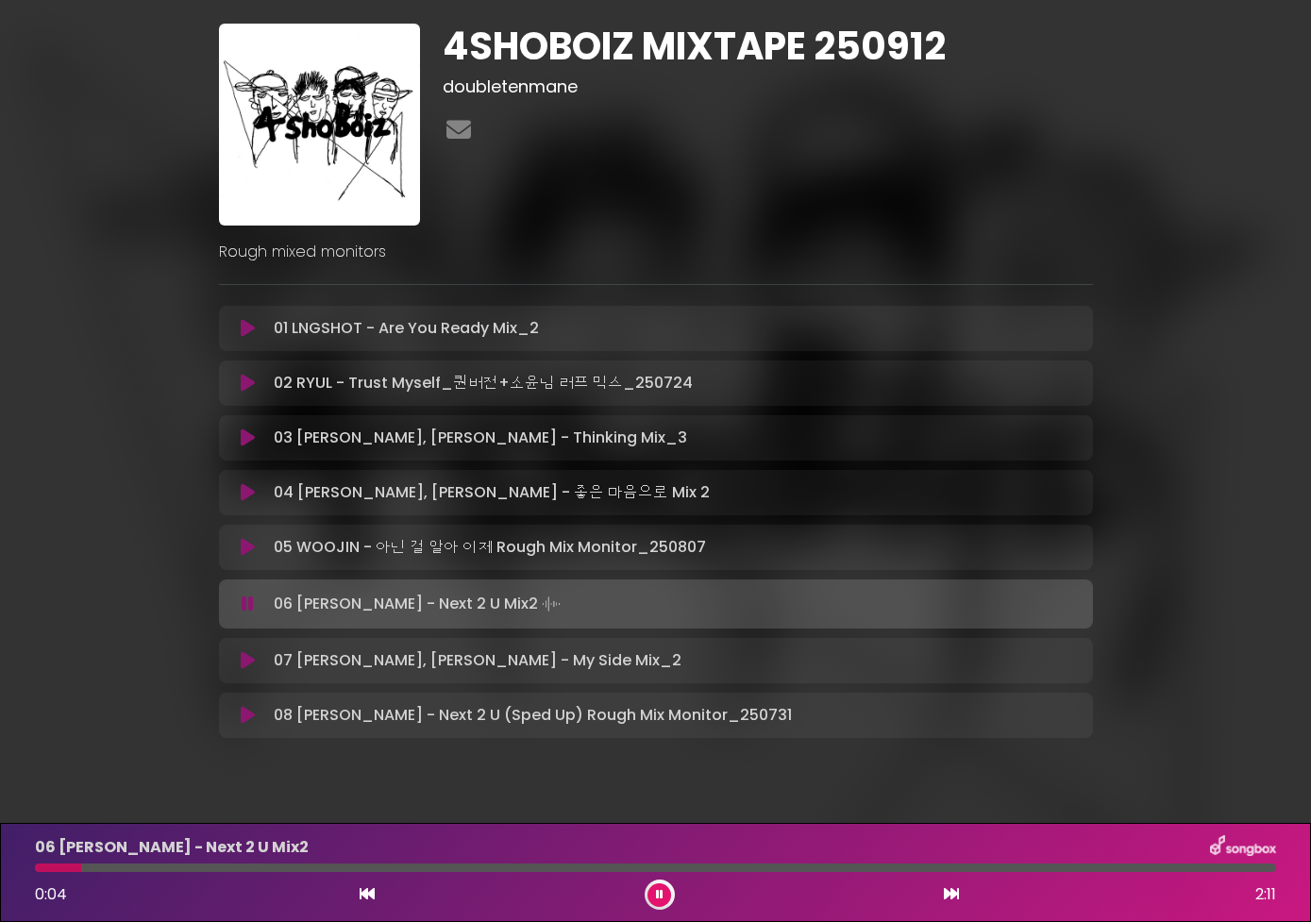
click at [207, 864] on div at bounding box center [655, 867] width 1241 height 8
click at [313, 863] on div at bounding box center [655, 867] width 1241 height 8
click at [373, 864] on div at bounding box center [655, 867] width 1241 height 8
click at [243, 716] on icon at bounding box center [248, 715] width 14 height 19
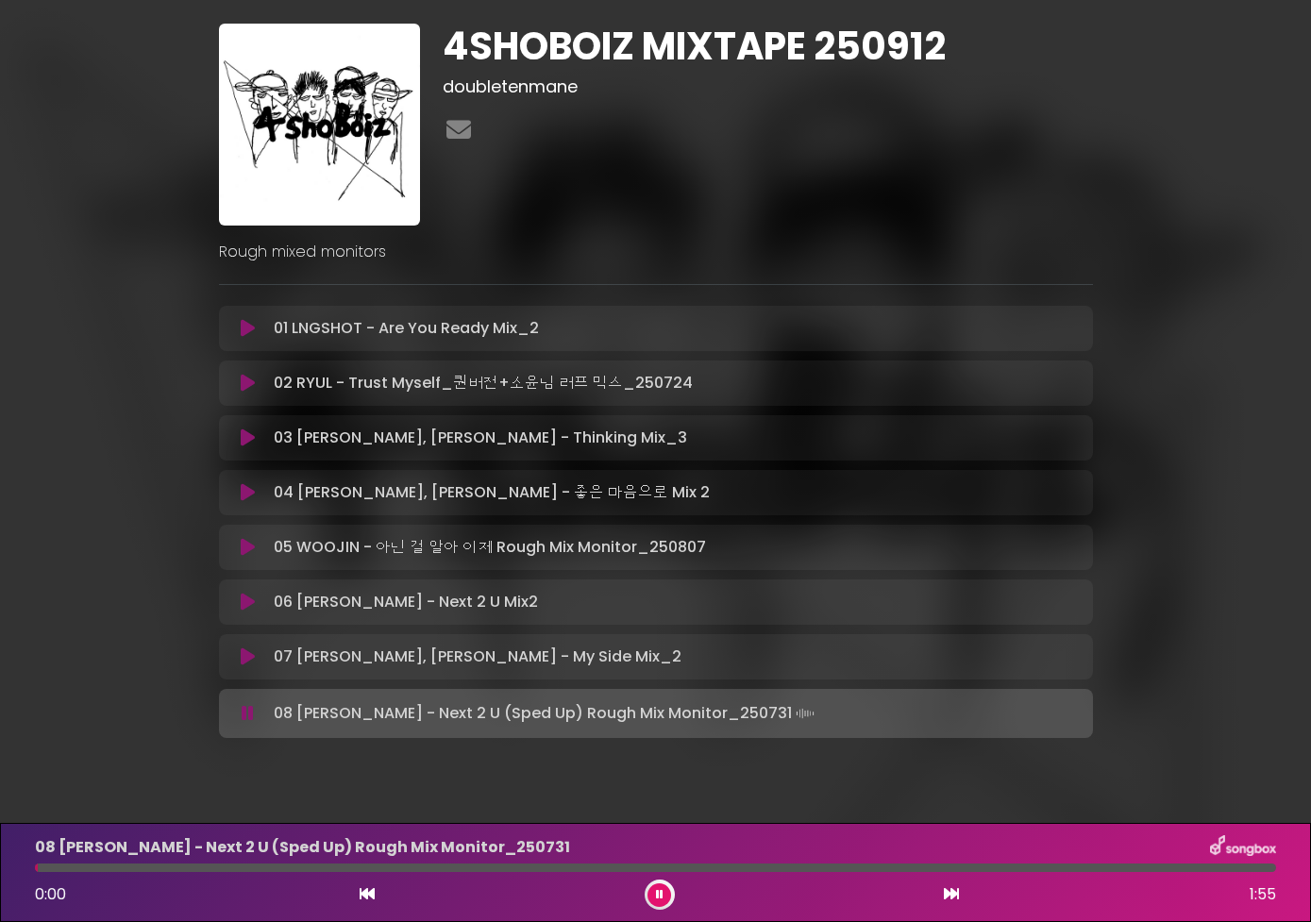
click at [336, 867] on div at bounding box center [655, 867] width 1241 height 8
click at [661, 900] on button at bounding box center [659, 895] width 24 height 24
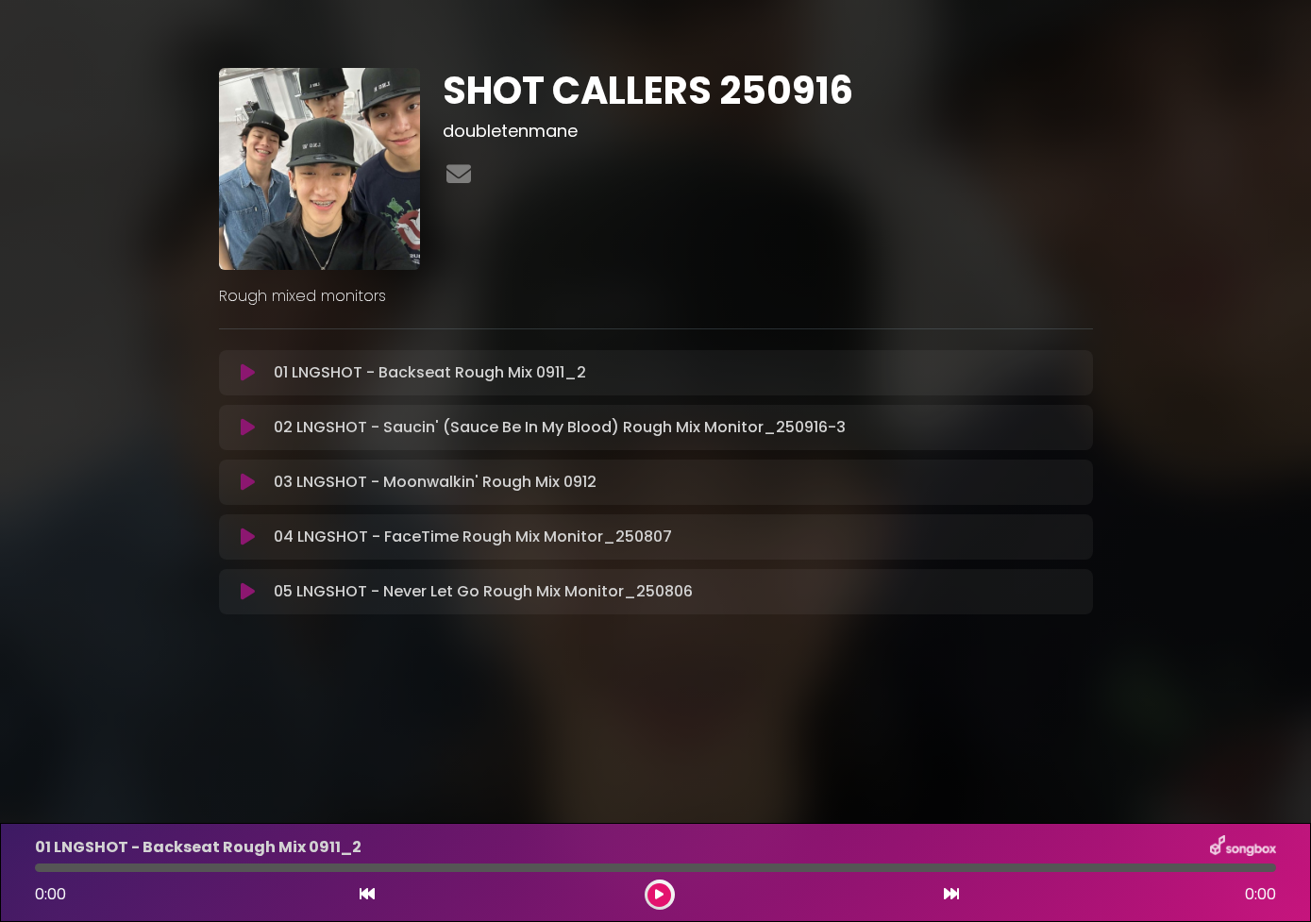
click at [242, 376] on icon at bounding box center [248, 372] width 14 height 19
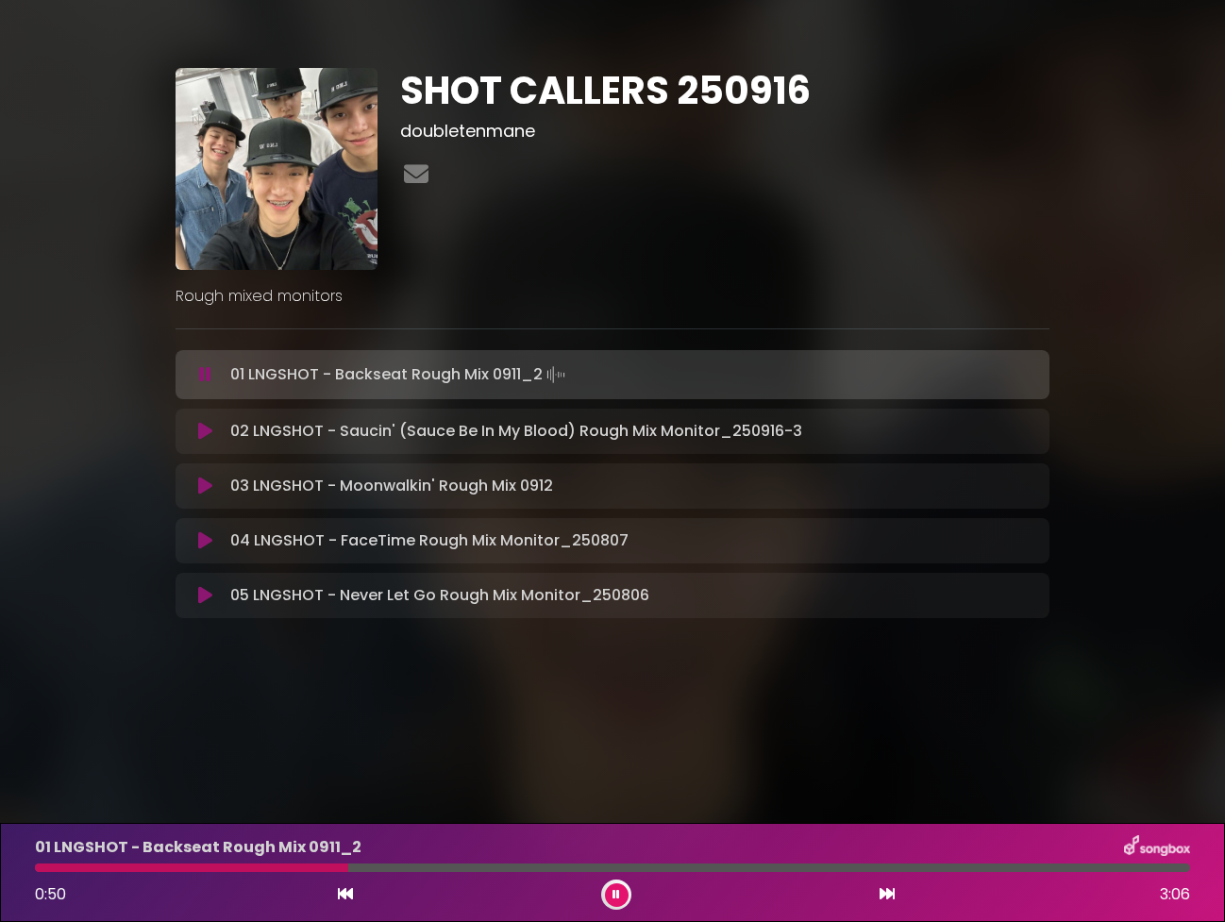
click at [208, 434] on icon at bounding box center [205, 431] width 14 height 19
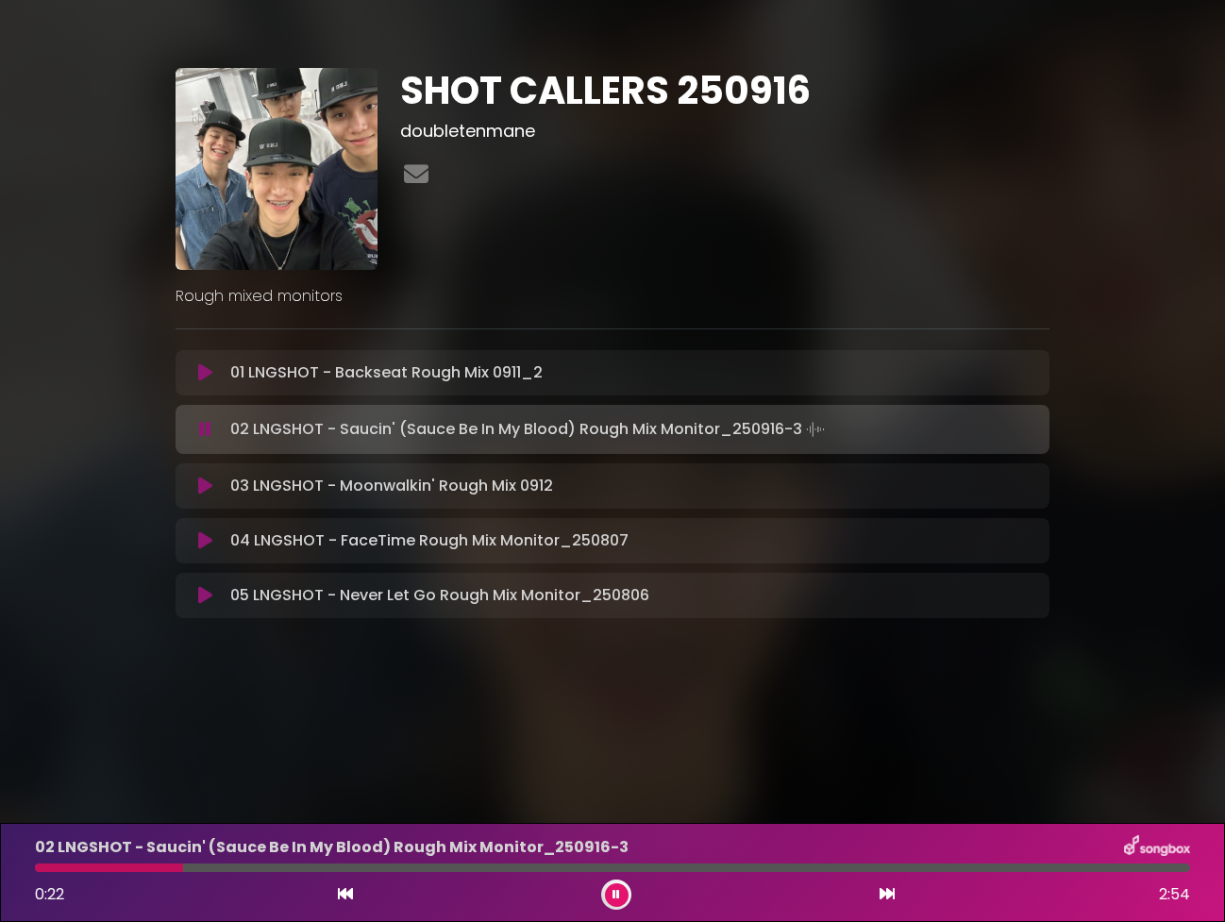
click at [318, 860] on div "02 LNGSHOT - Saucin' (Sauce Be In My Blood) Rough Mix Monitor_250916-3 0:22 2:54" at bounding box center [613, 872] width 1178 height 75
click at [320, 861] on div "02 LNGSHOT - Saucin' (Sauce Be In My Blood) Rough Mix Monitor_250916-3 0:22 2:54" at bounding box center [613, 872] width 1178 height 75
drag, startPoint x: 192, startPoint y: 866, endPoint x: 328, endPoint y: 866, distance: 136.8
click at [328, 866] on div at bounding box center [612, 867] width 1155 height 8
click at [208, 483] on icon at bounding box center [205, 485] width 14 height 19
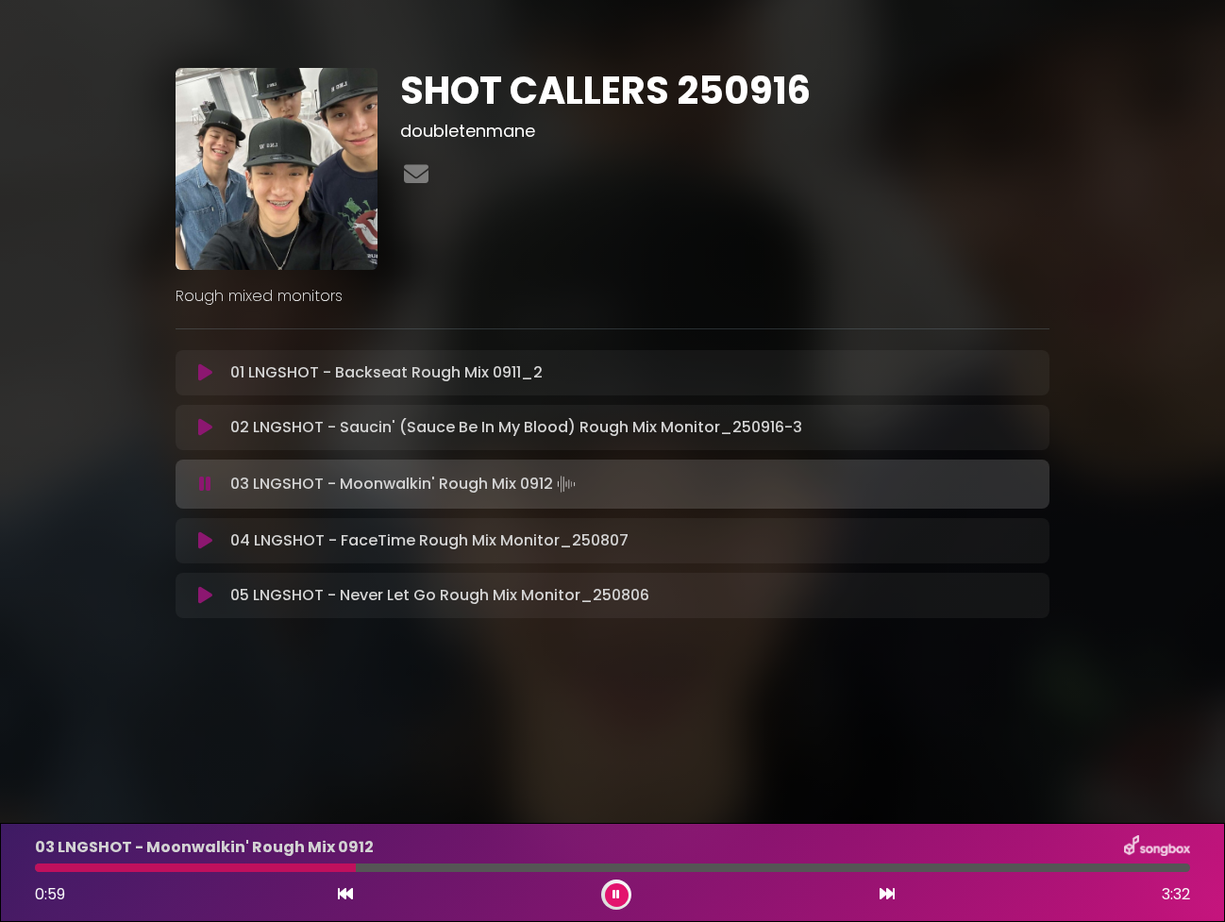
click at [206, 547] on icon at bounding box center [205, 540] width 14 height 19
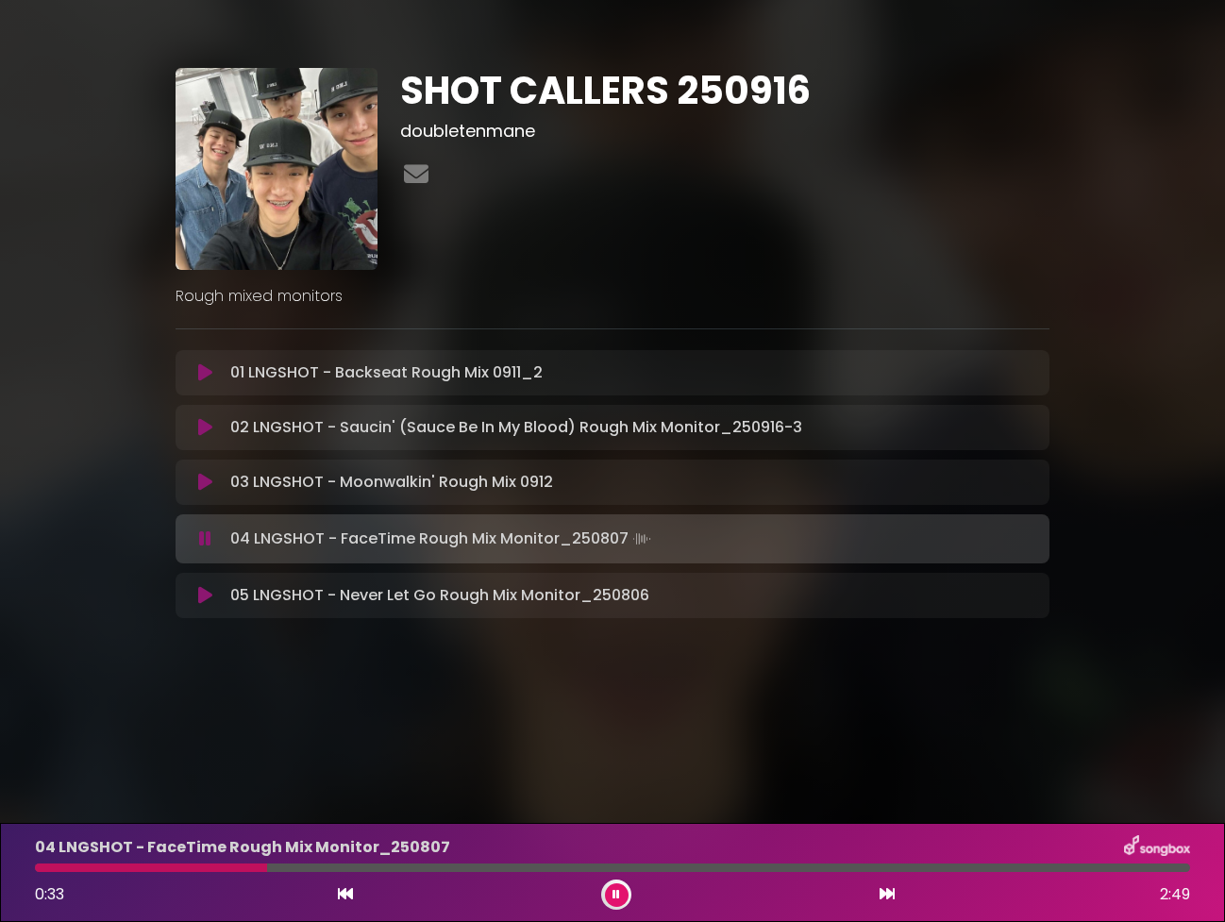
click at [831, 275] on div "Rough mixed monitors" at bounding box center [612, 289] width 896 height 38
click at [199, 605] on div "05 LNGSHOT - Never Let Go Rough Mix Monitor_250806 Loading Track..." at bounding box center [612, 595] width 851 height 23
click at [201, 594] on icon at bounding box center [205, 595] width 14 height 19
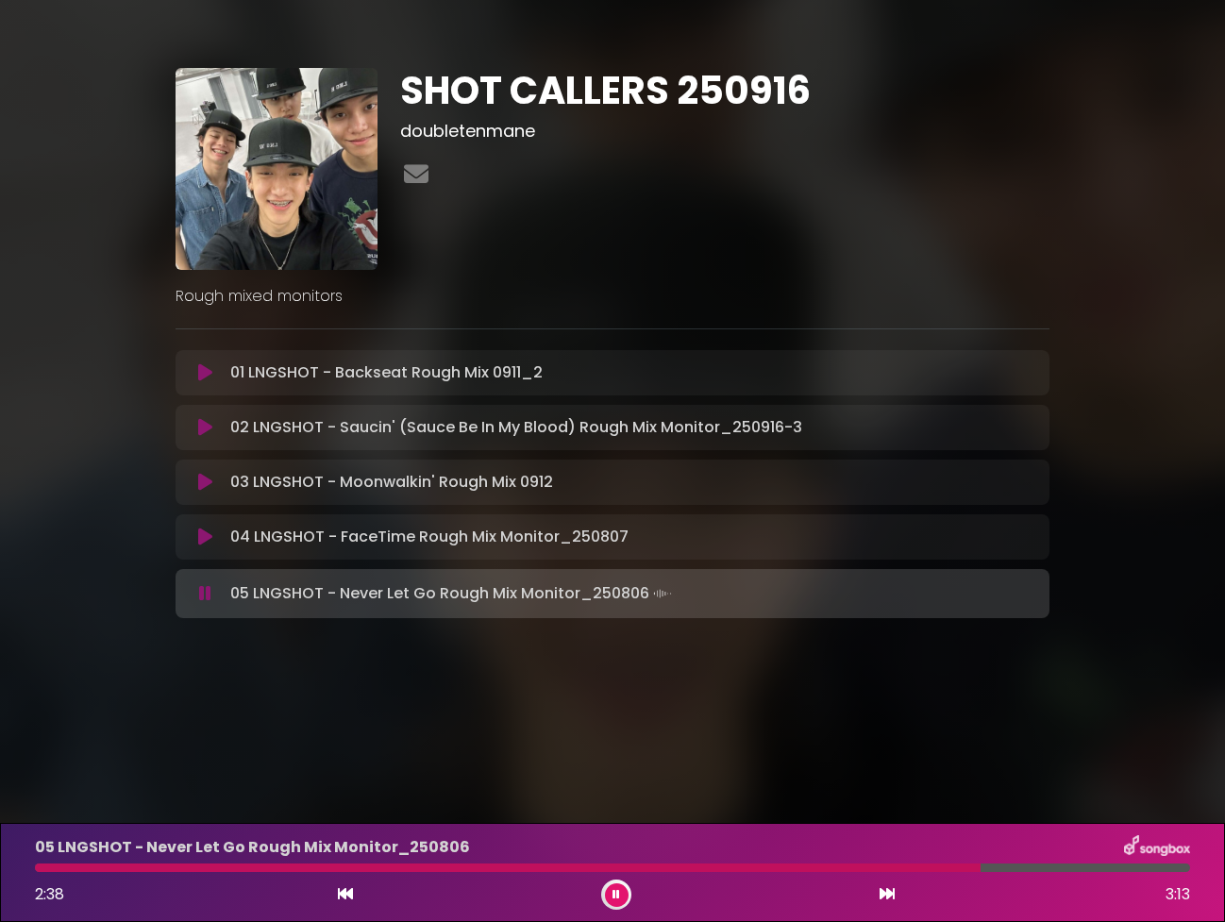
click at [204, 539] on icon at bounding box center [205, 536] width 14 height 19
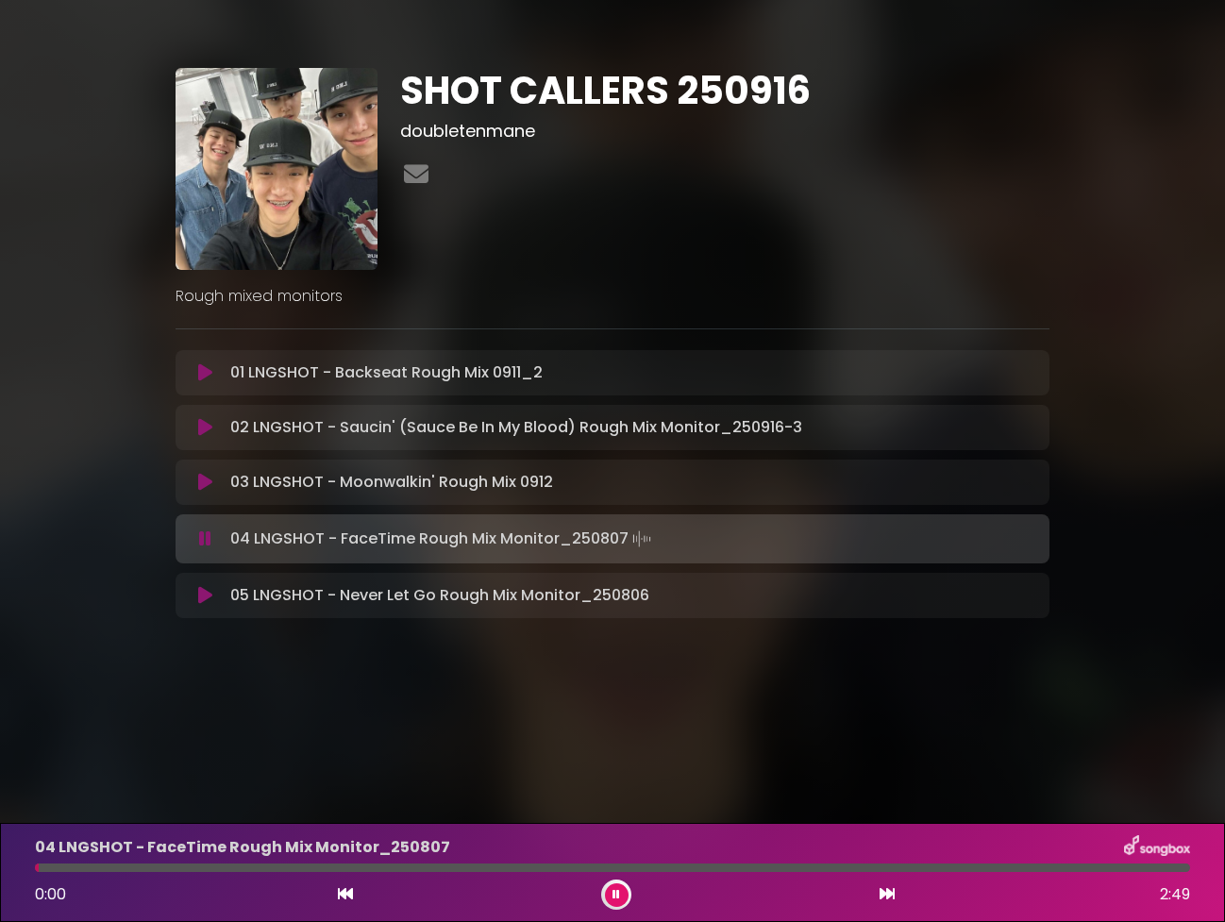
click at [242, 869] on div at bounding box center [612, 867] width 1155 height 8
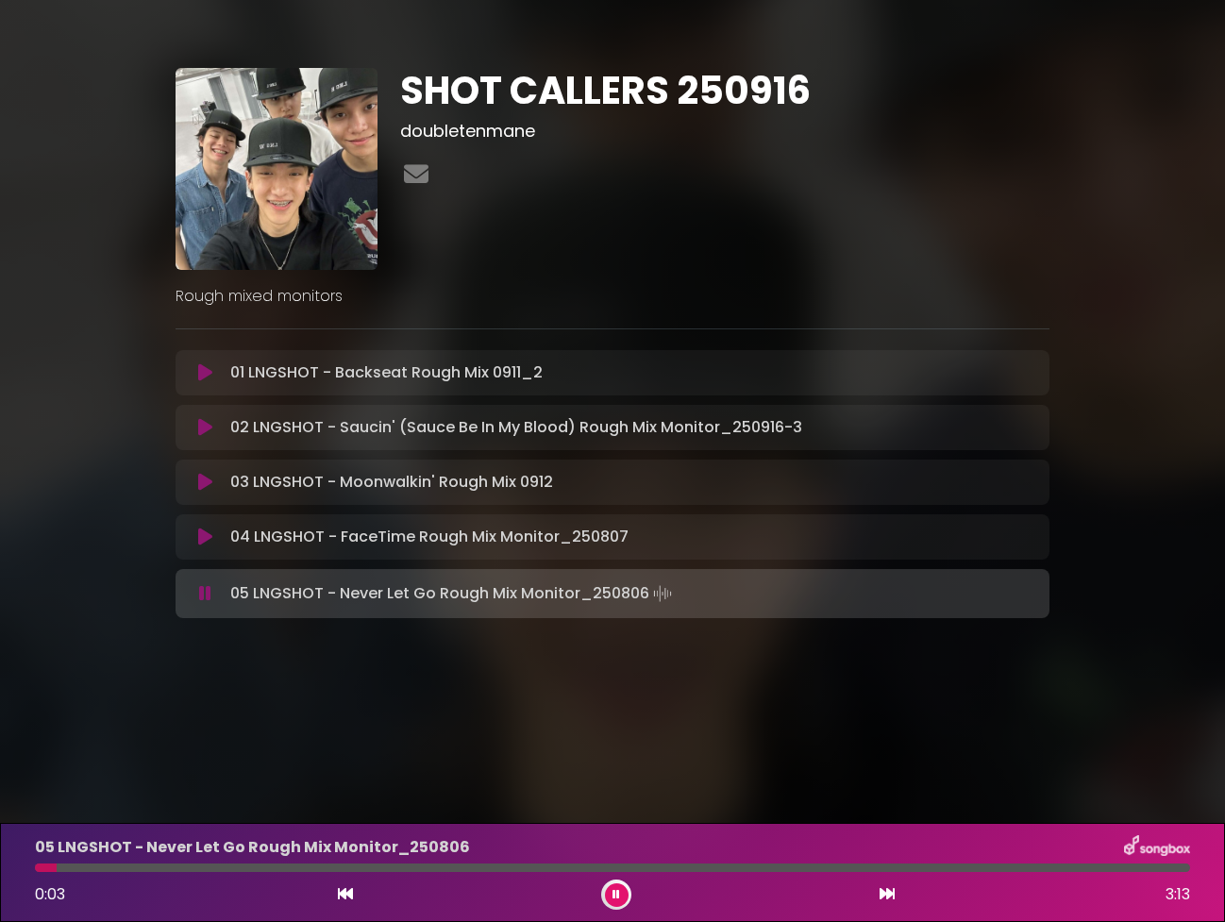
click at [617, 900] on button at bounding box center [617, 895] width 24 height 24
